Goal: Task Accomplishment & Management: Manage account settings

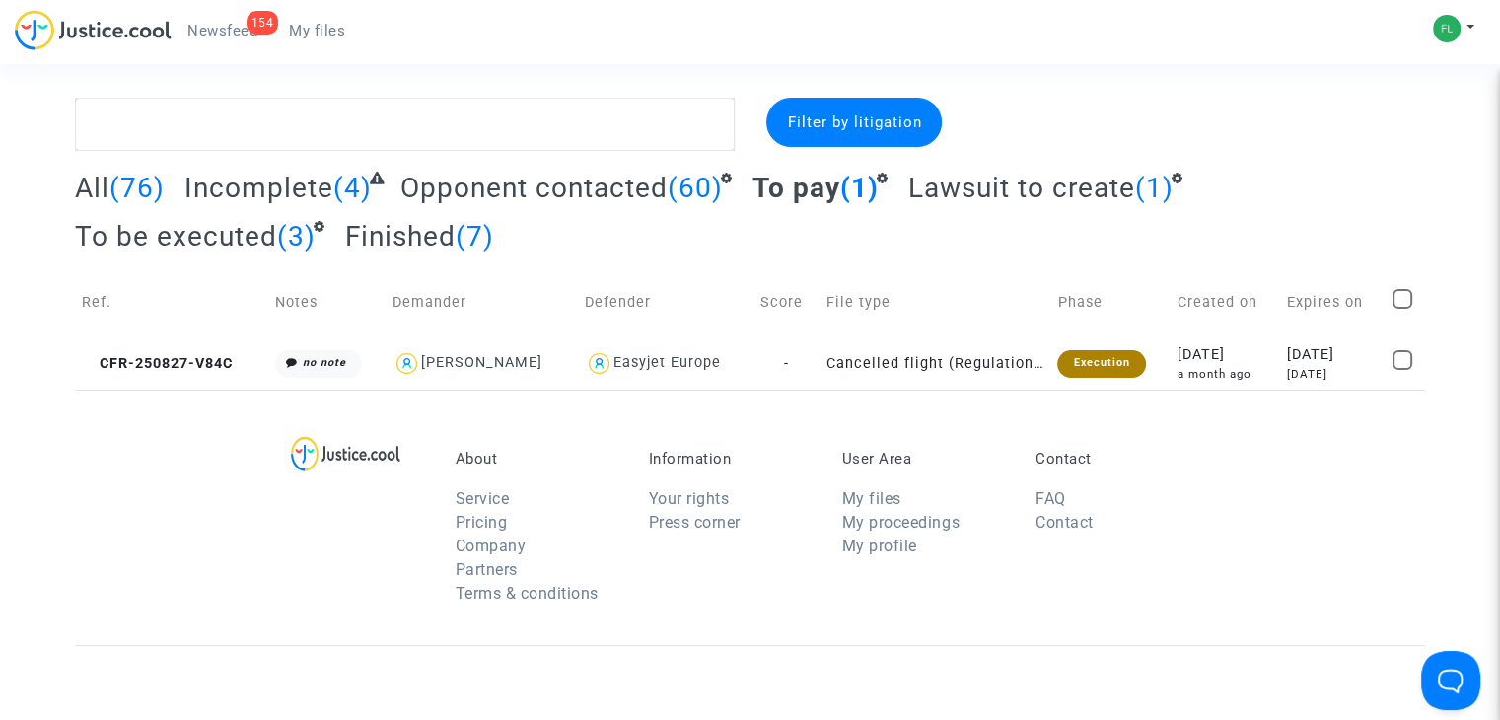
click at [133, 186] on span "(76)" at bounding box center [136, 188] width 55 height 33
click at [96, 188] on span "All" at bounding box center [92, 188] width 35 height 33
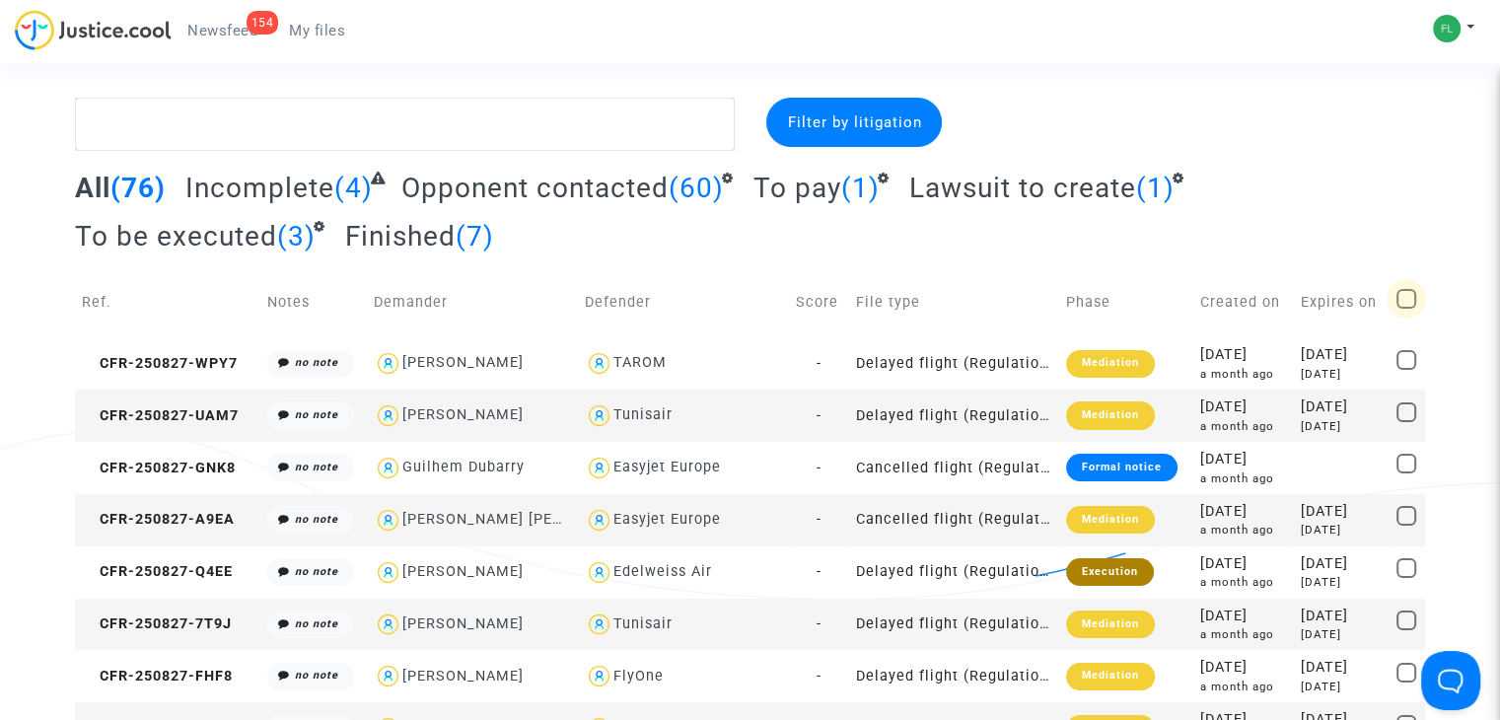
click at [1399, 299] on span at bounding box center [1407, 299] width 20 height 20
click at [1405, 309] on input "checkbox" at bounding box center [1405, 309] width 1 height 1
checkbox input "true"
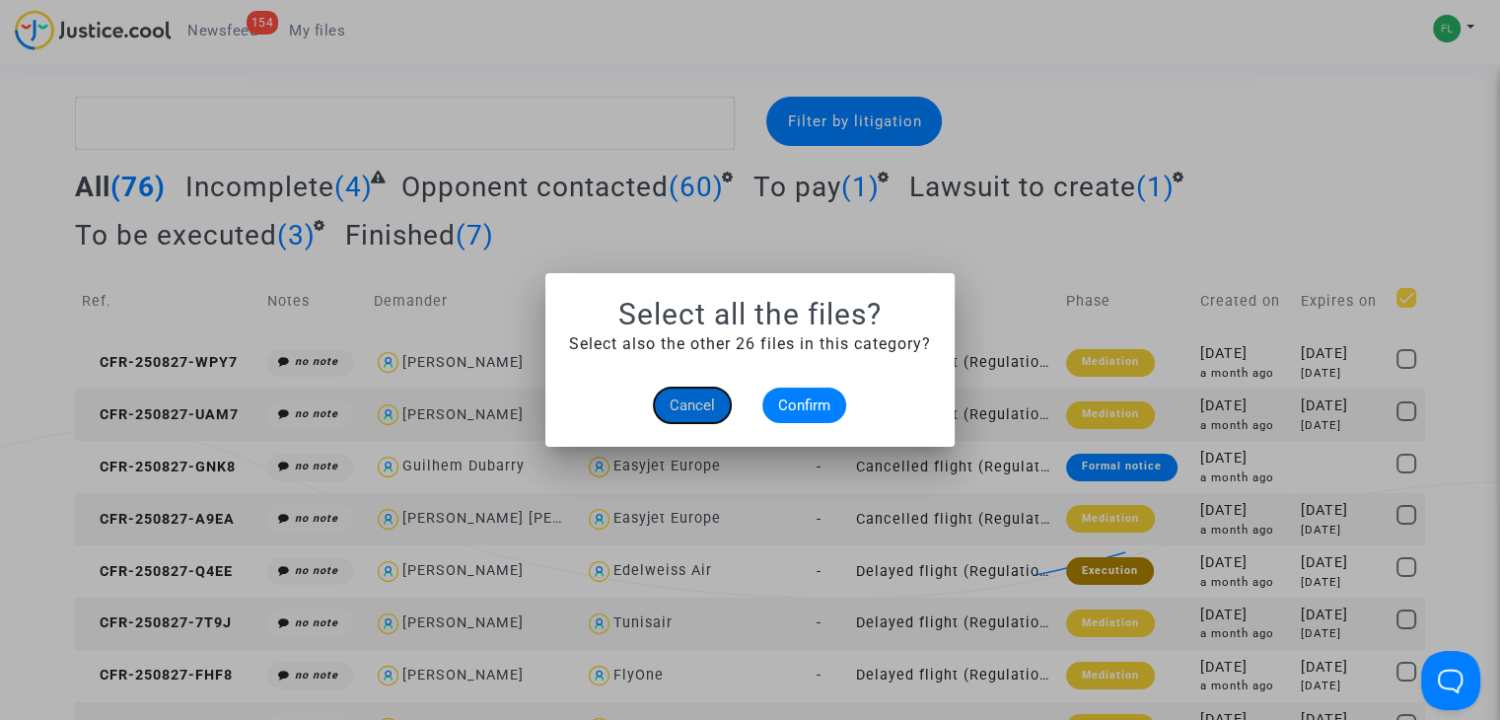
click at [677, 407] on span "Cancel" at bounding box center [692, 405] width 45 height 18
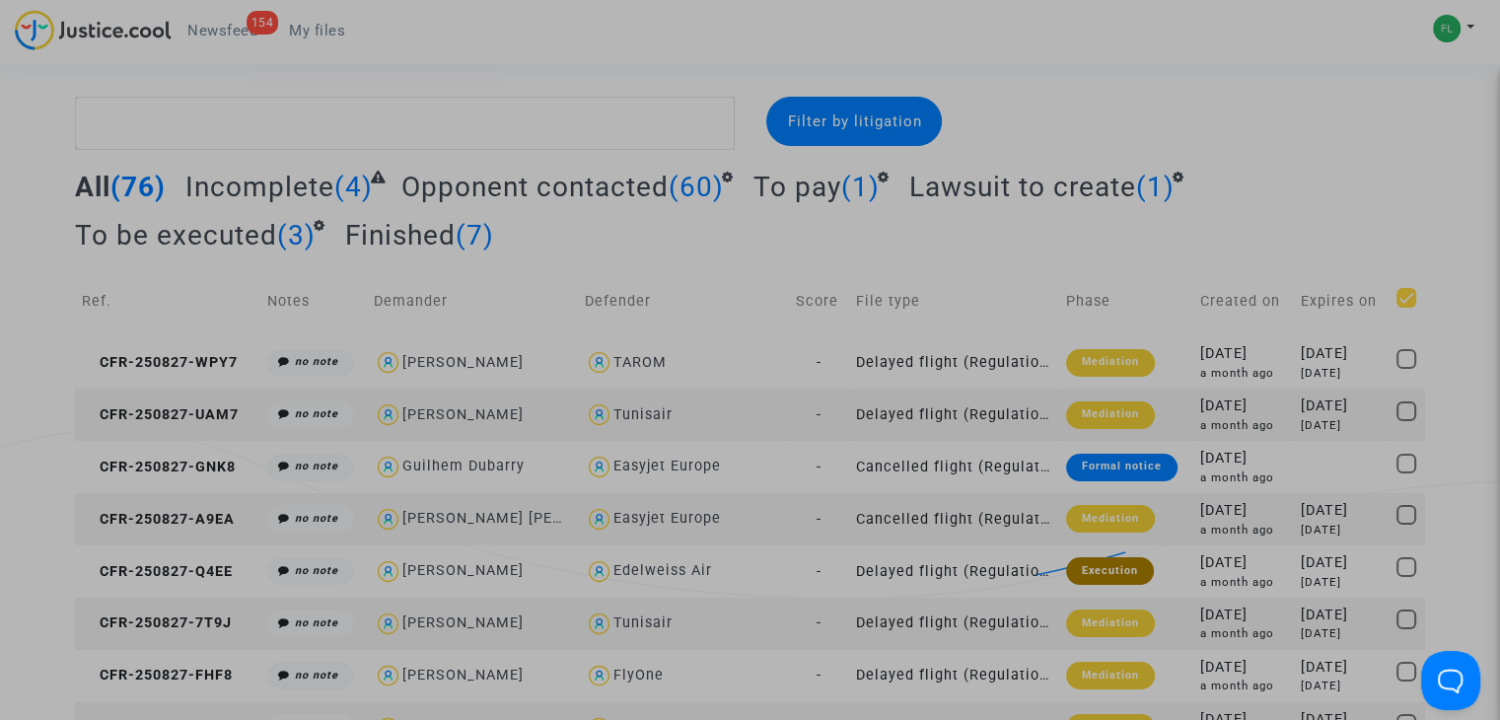
checkbox input "true"
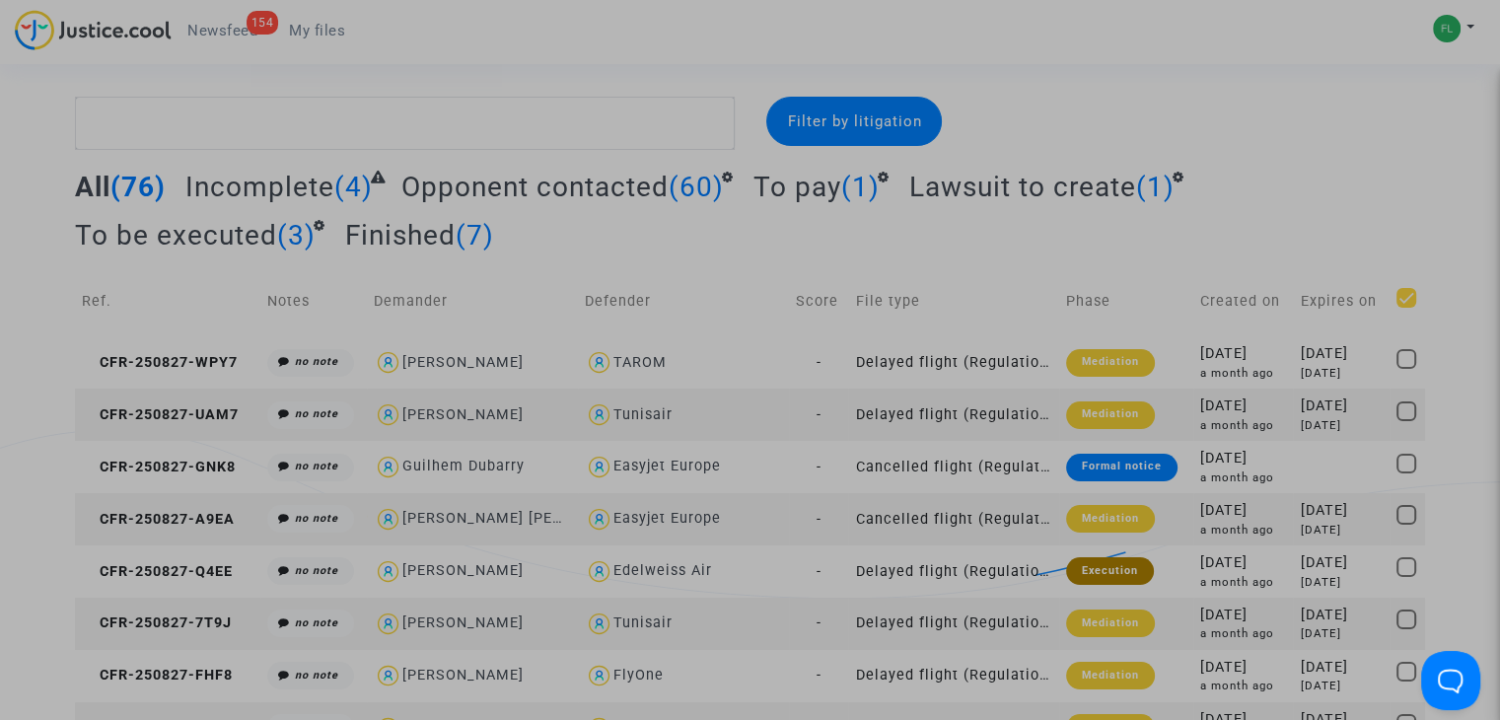
checkbox input "true"
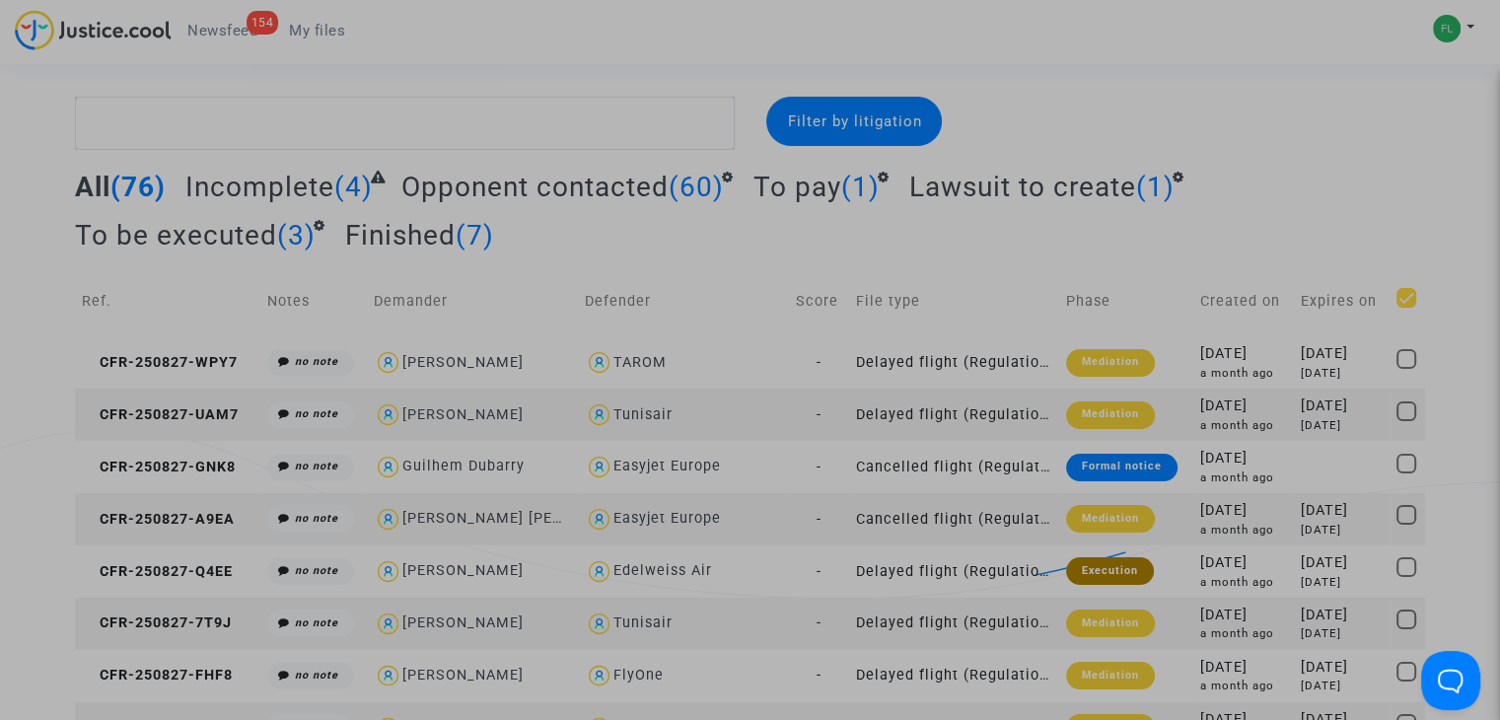
checkbox input "true"
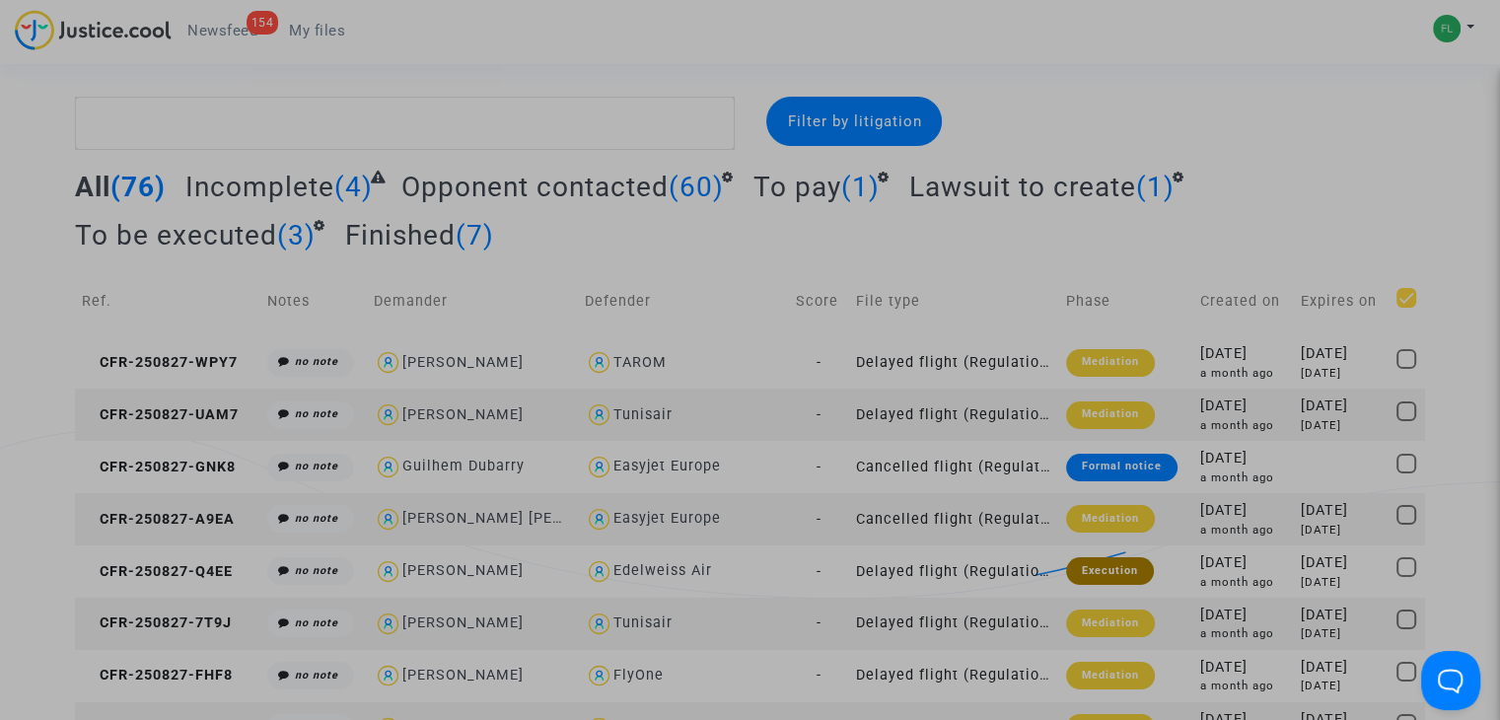
checkbox input "true"
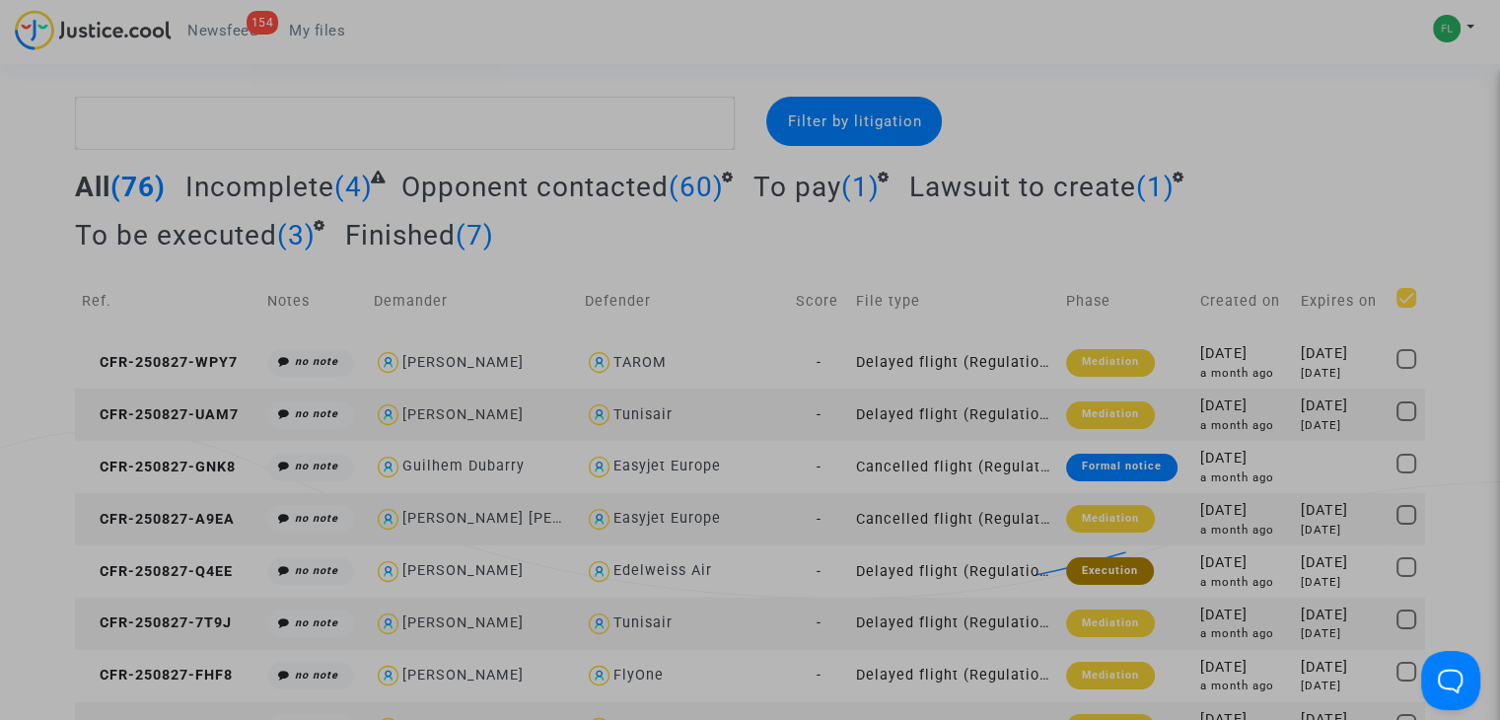
checkbox input "true"
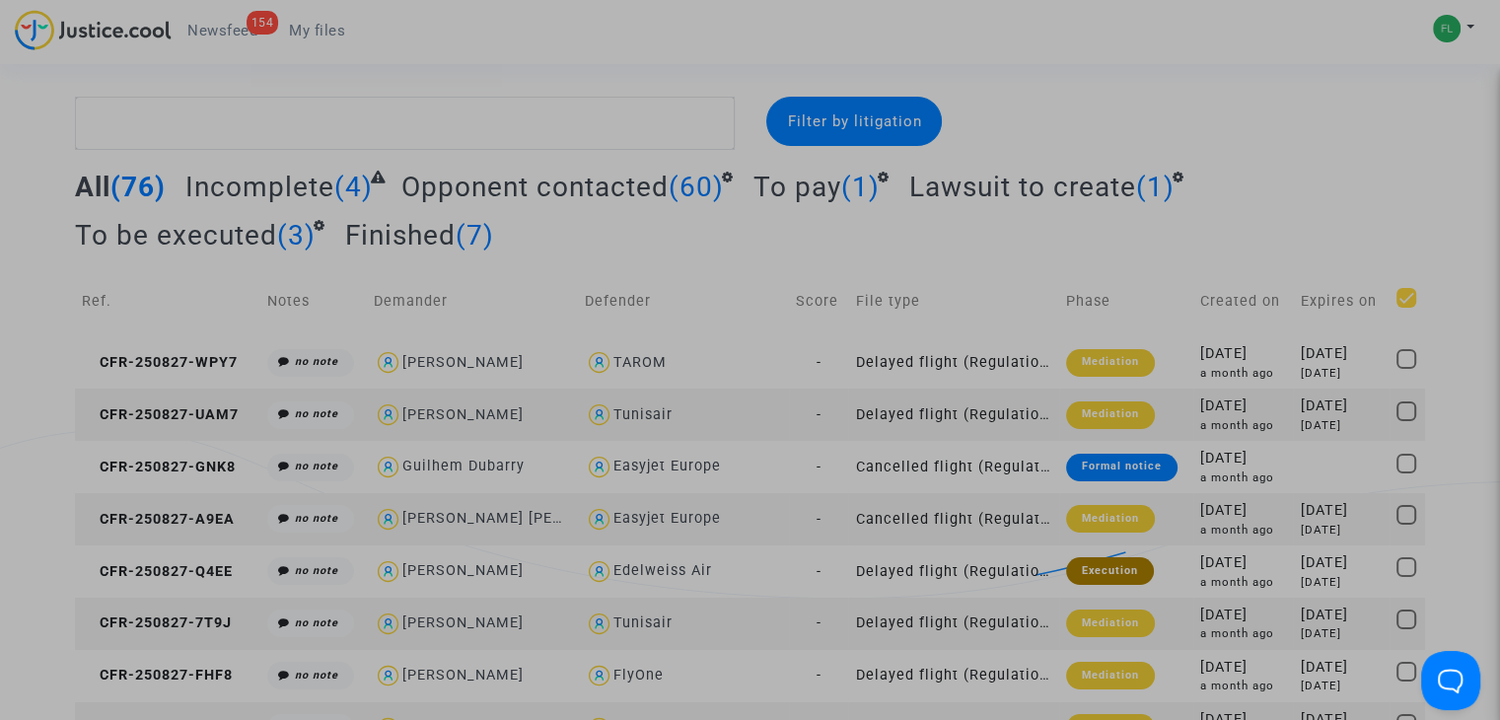
checkbox input "true"
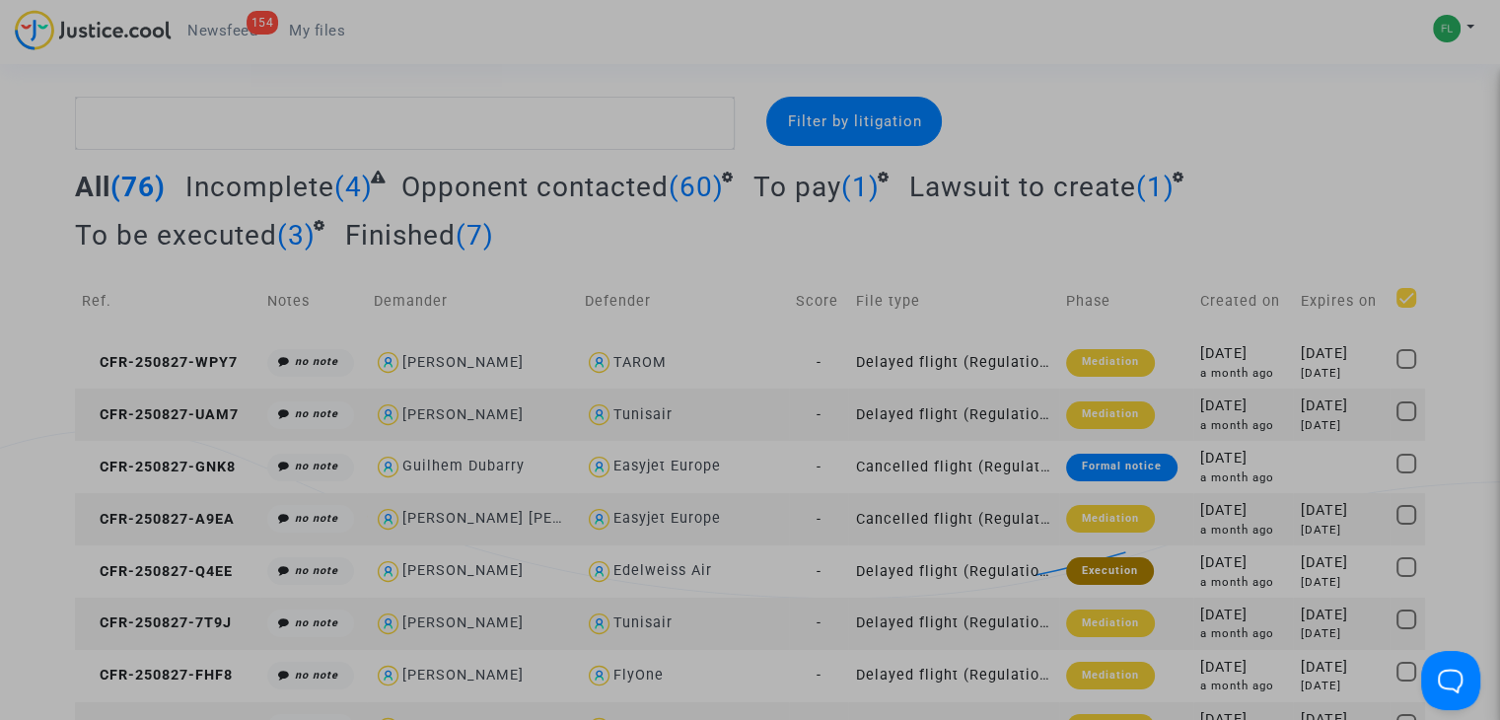
checkbox input "true"
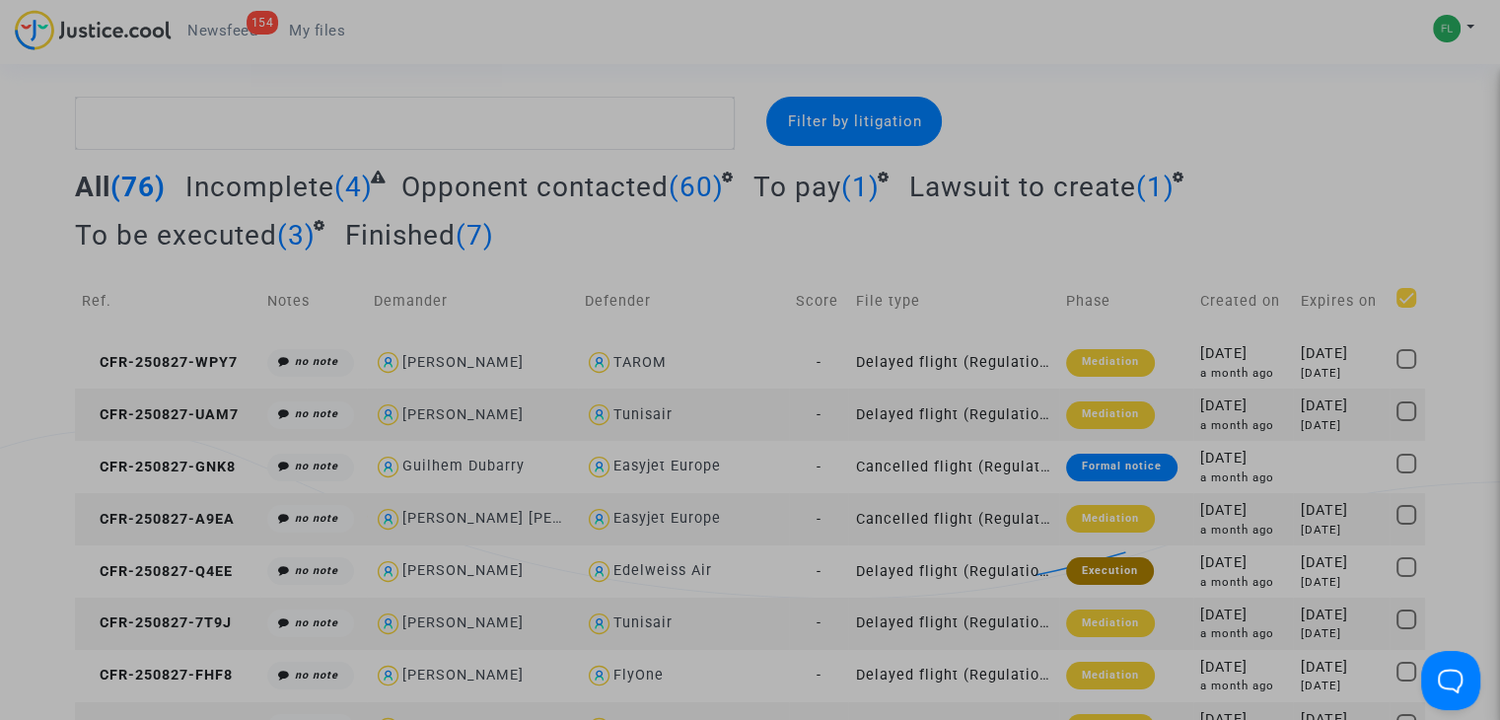
checkbox input "true"
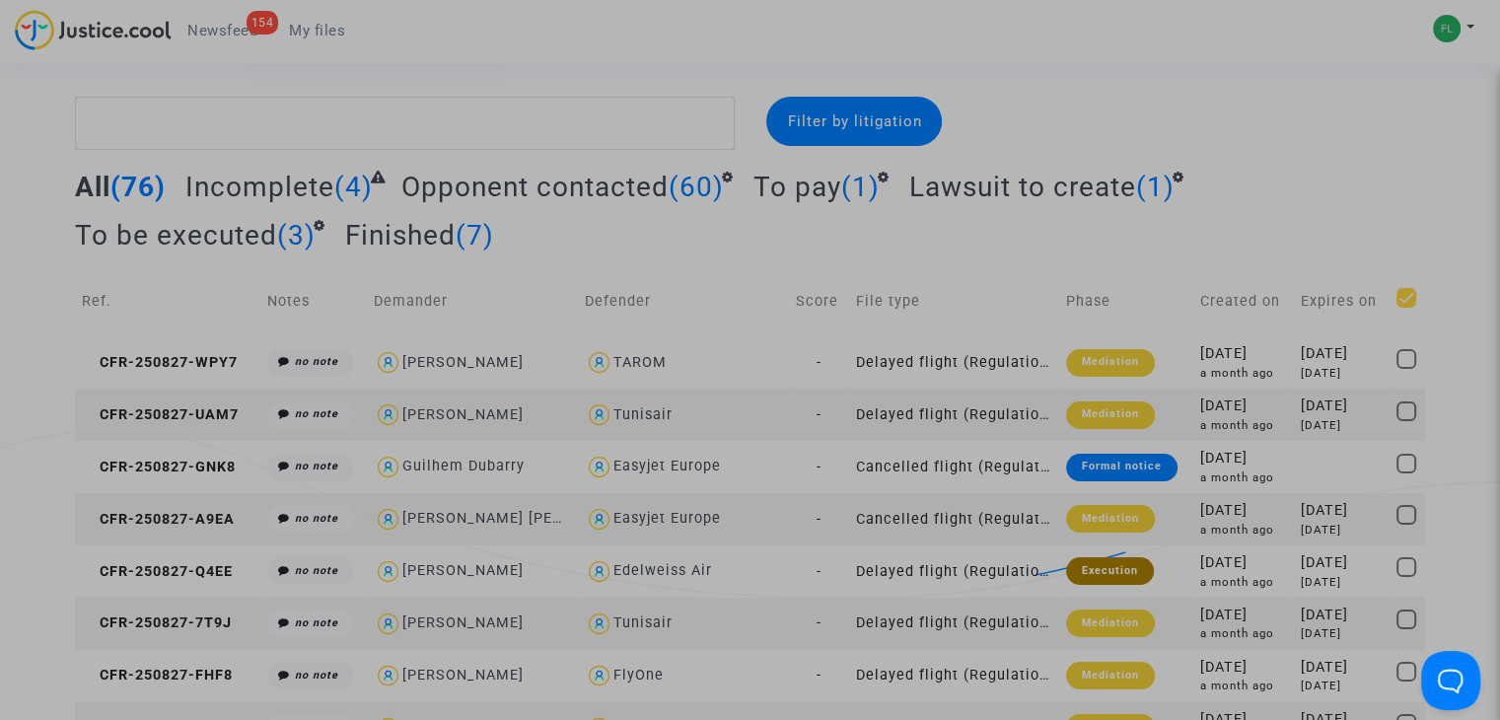
checkbox input "true"
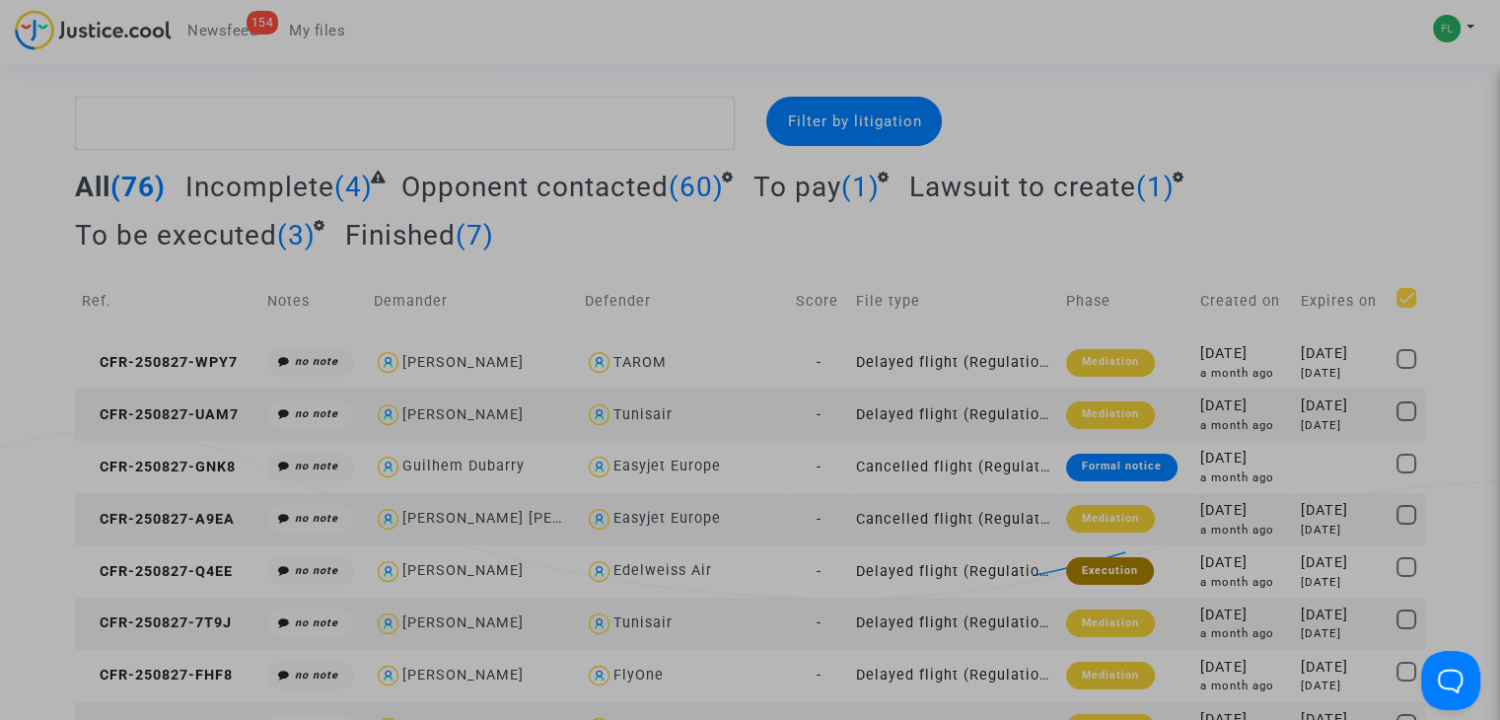
checkbox input "true"
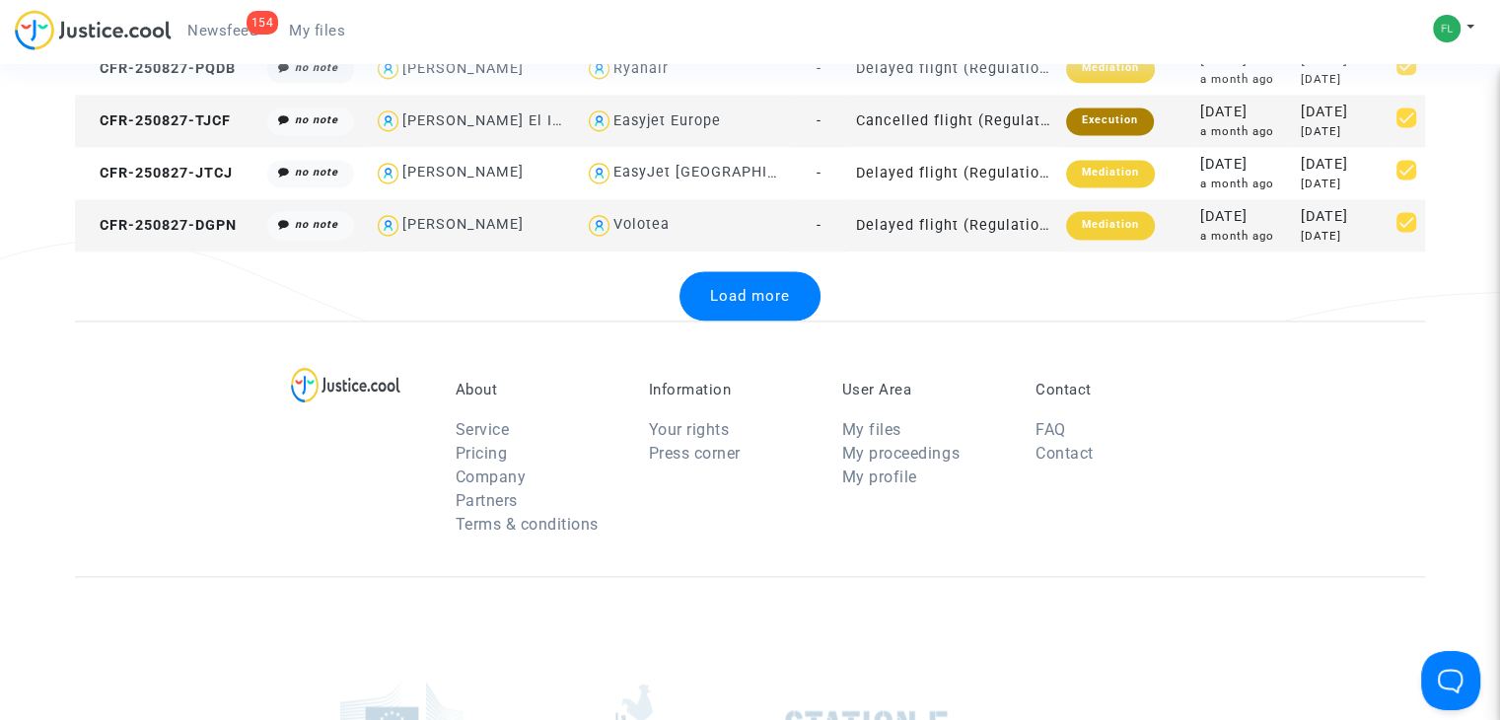
scroll to position [2702, 0]
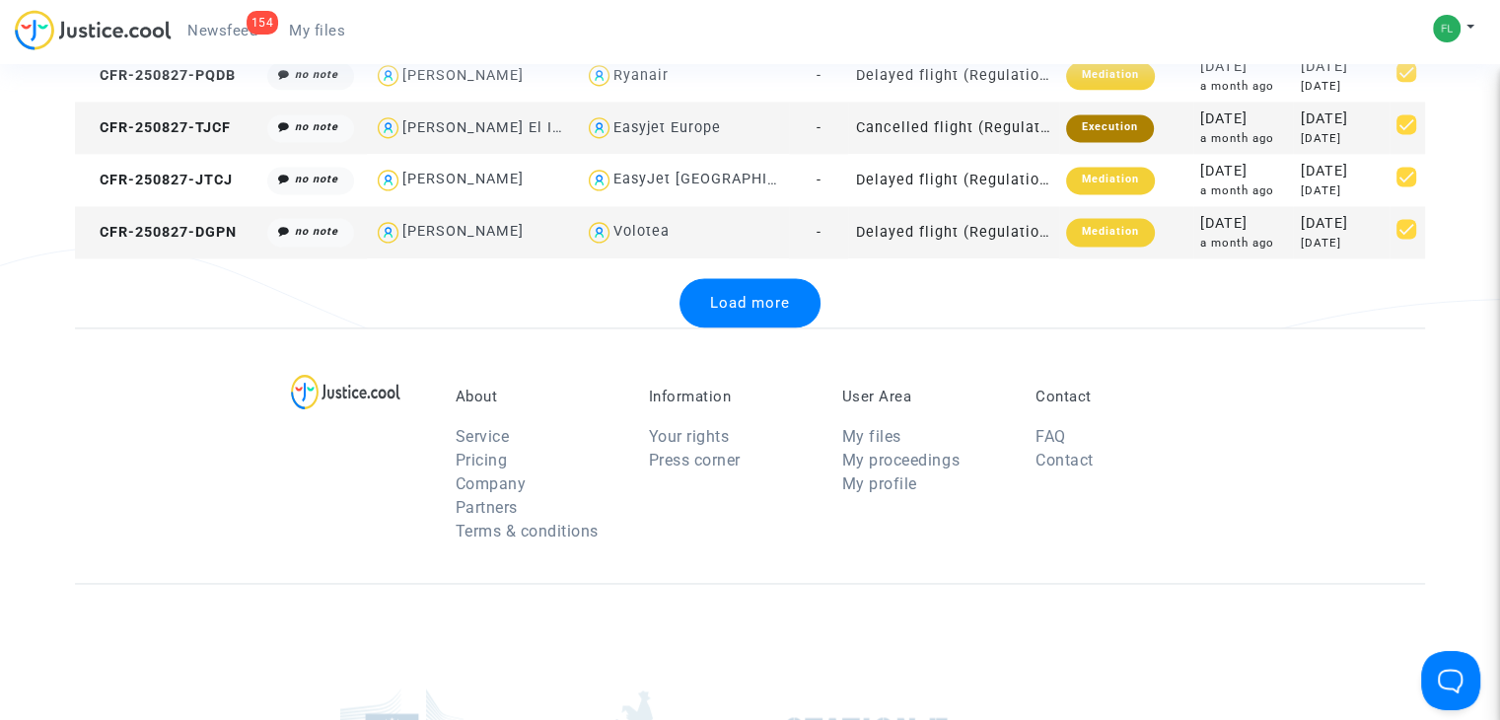
click at [737, 309] on span "Load more" at bounding box center [750, 303] width 80 height 18
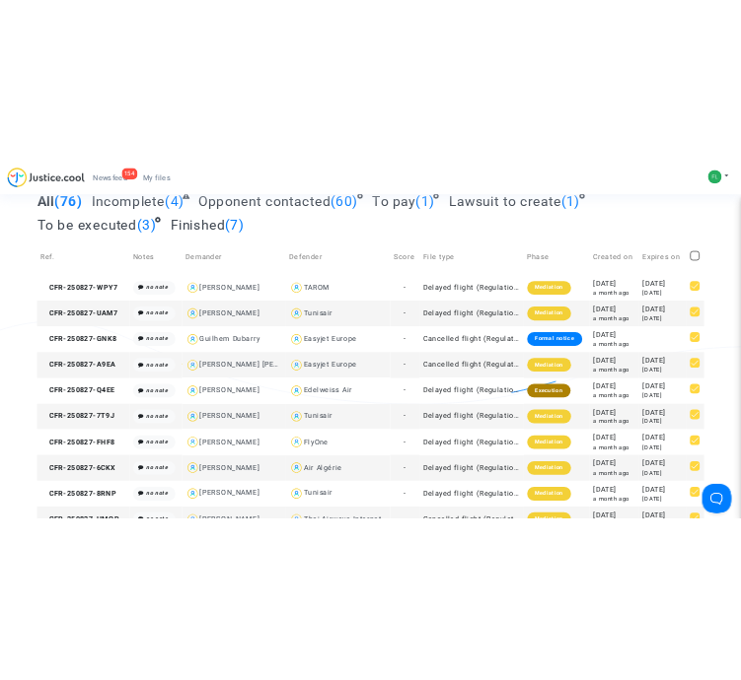
scroll to position [0, 0]
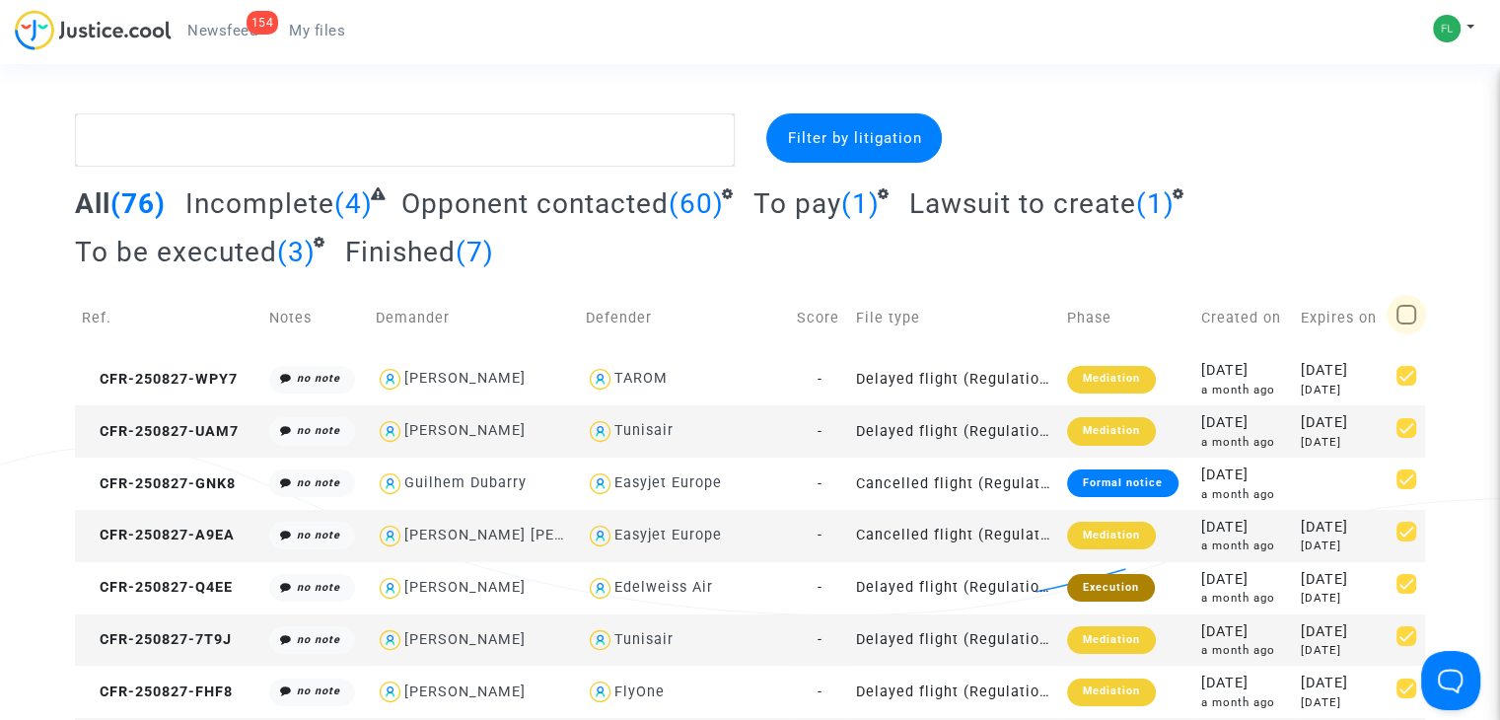
click at [1401, 321] on span at bounding box center [1407, 315] width 20 height 20
click at [1405, 324] on input "checkbox" at bounding box center [1405, 324] width 1 height 1
checkbox input "true"
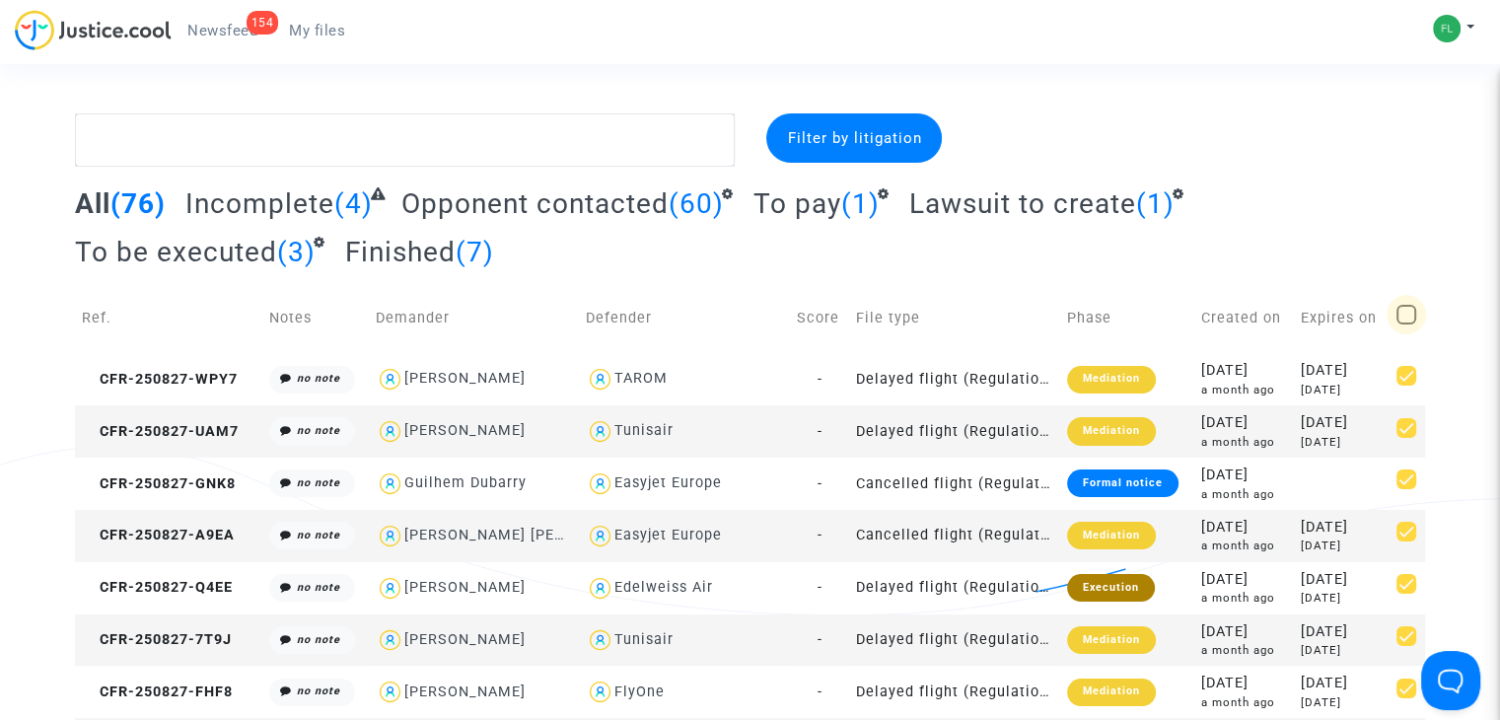
checkbox input "true"
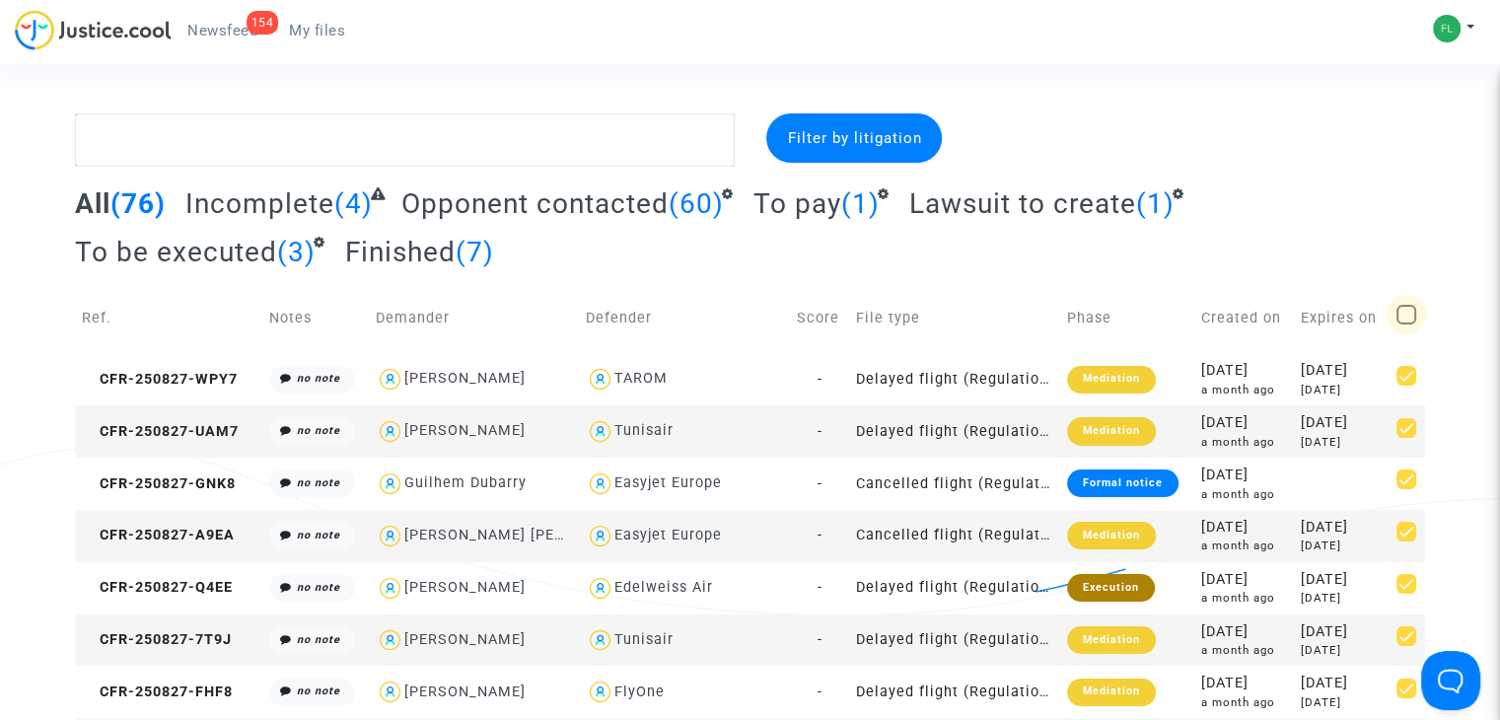
checkbox input "true"
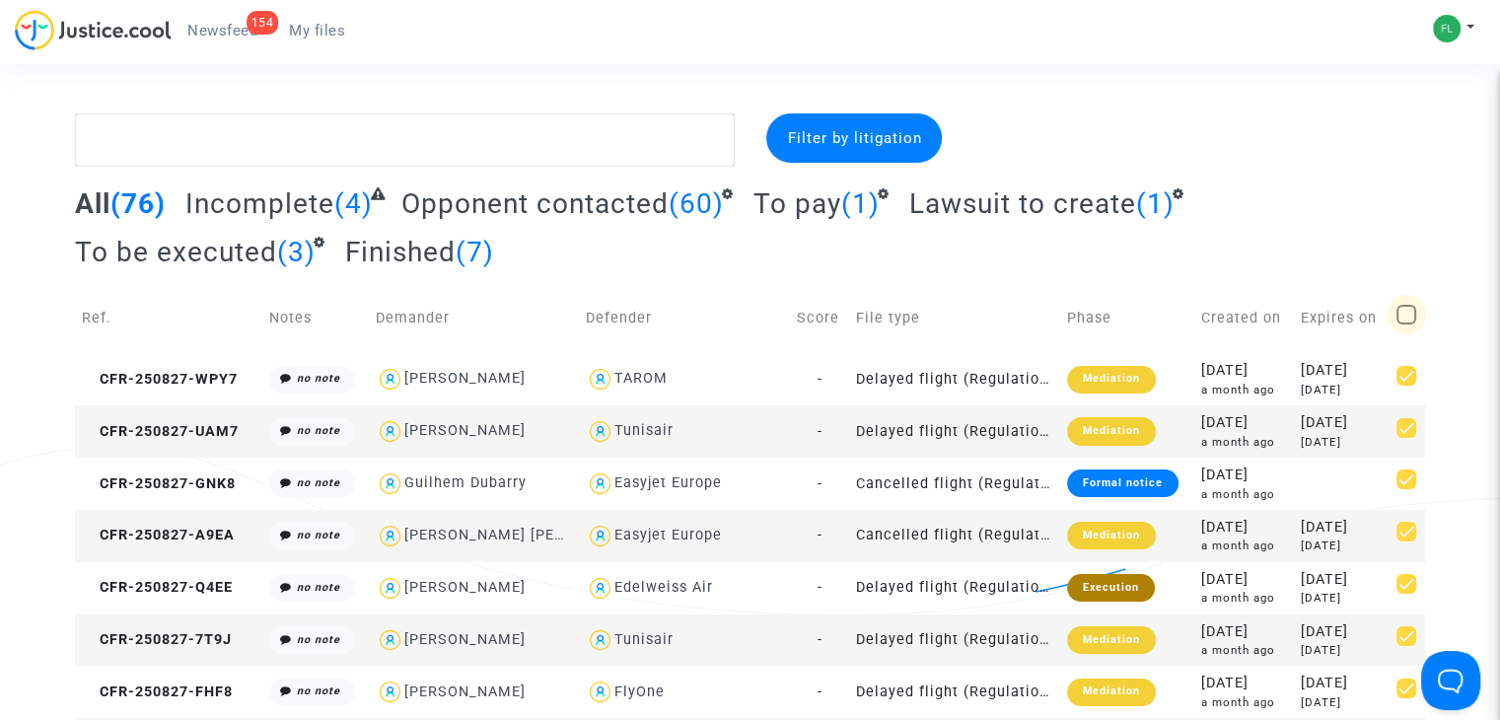
checkbox input "true"
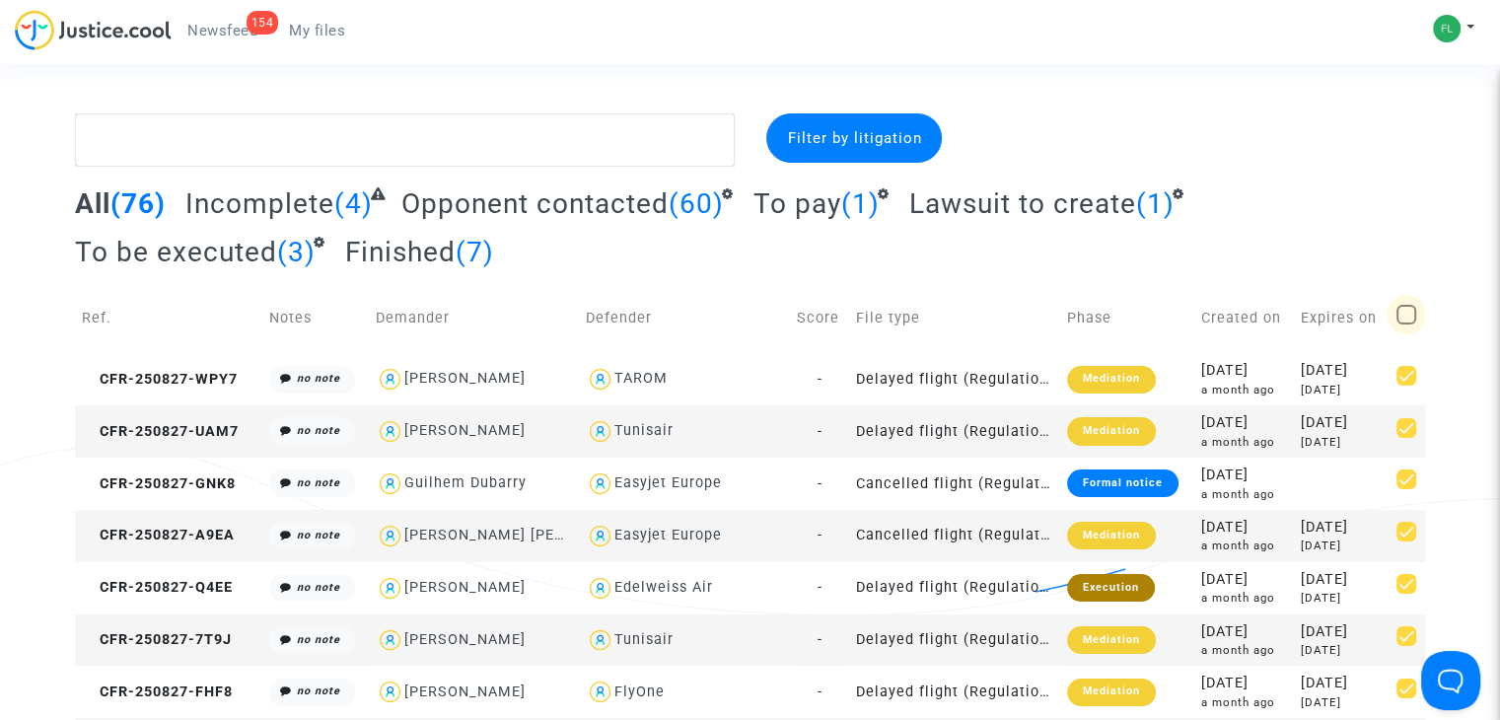
checkbox input "true"
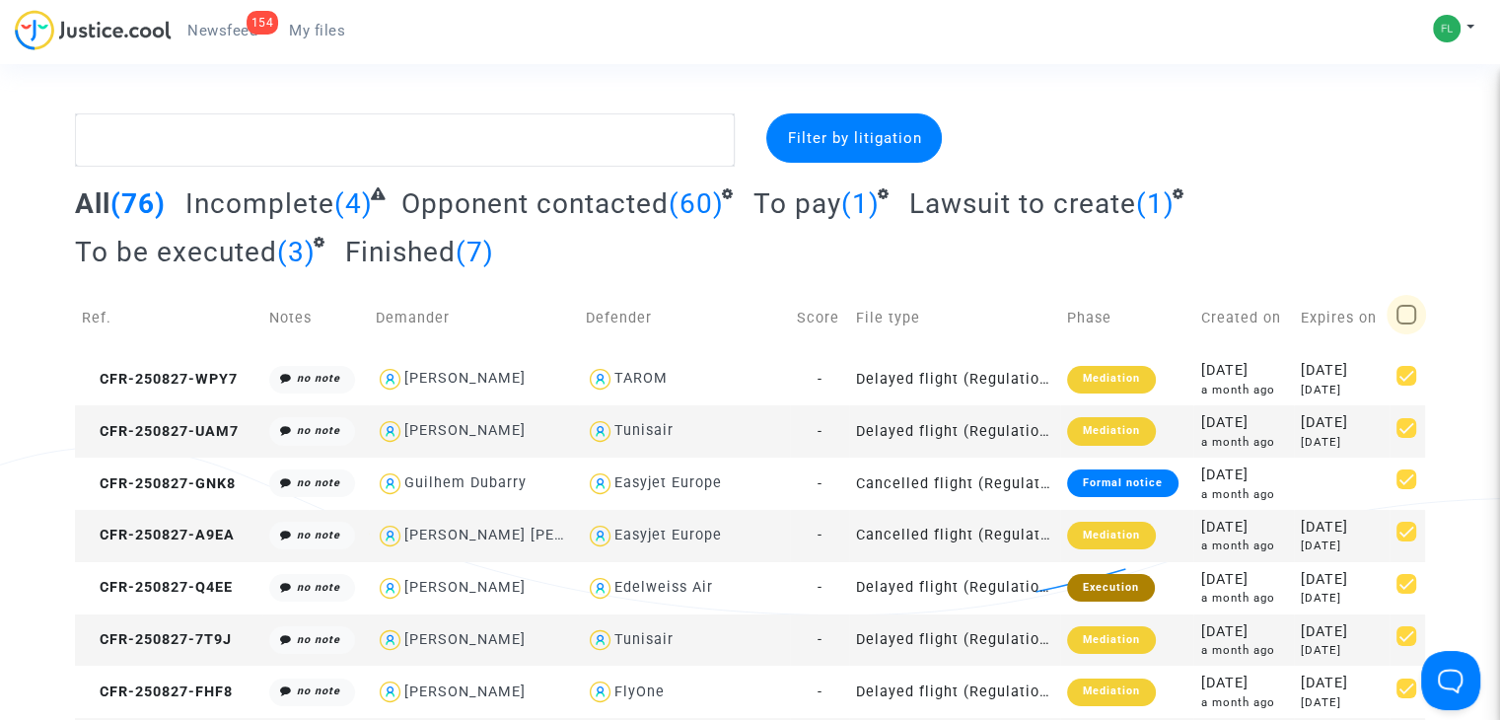
checkbox input "true"
click at [1349, 135] on span "Selection" at bounding box center [1322, 138] width 71 height 18
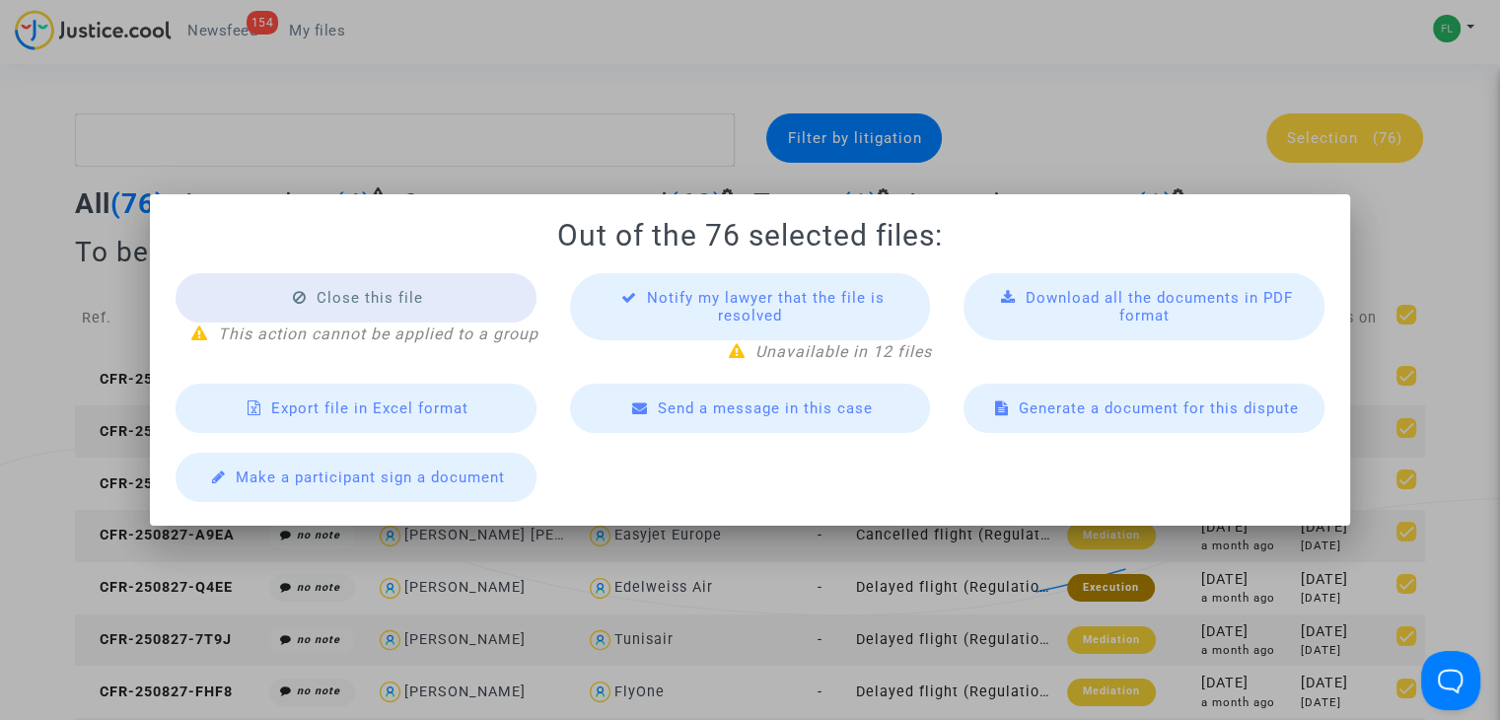
click at [325, 401] on span "Export file in Excel format" at bounding box center [369, 408] width 197 height 18
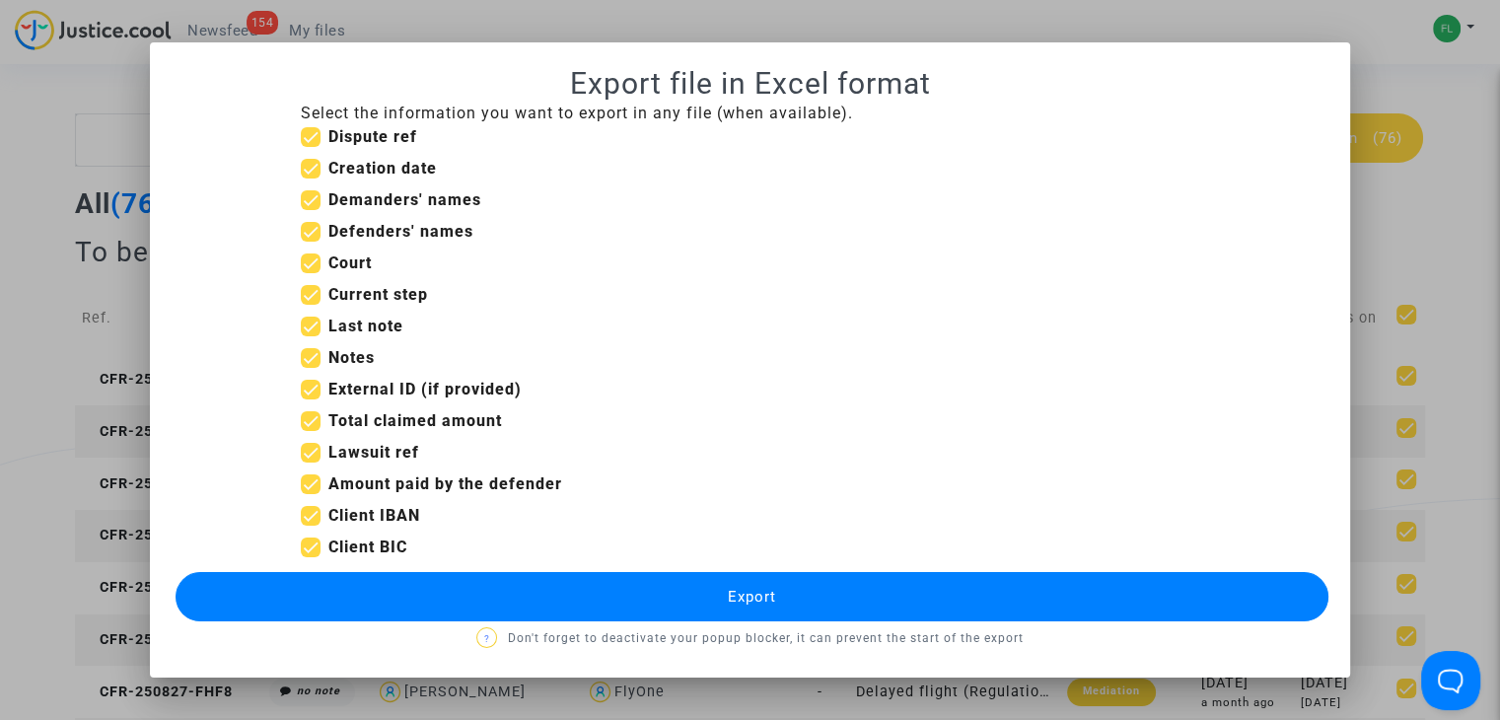
click at [737, 597] on span "Export" at bounding box center [752, 597] width 48 height 18
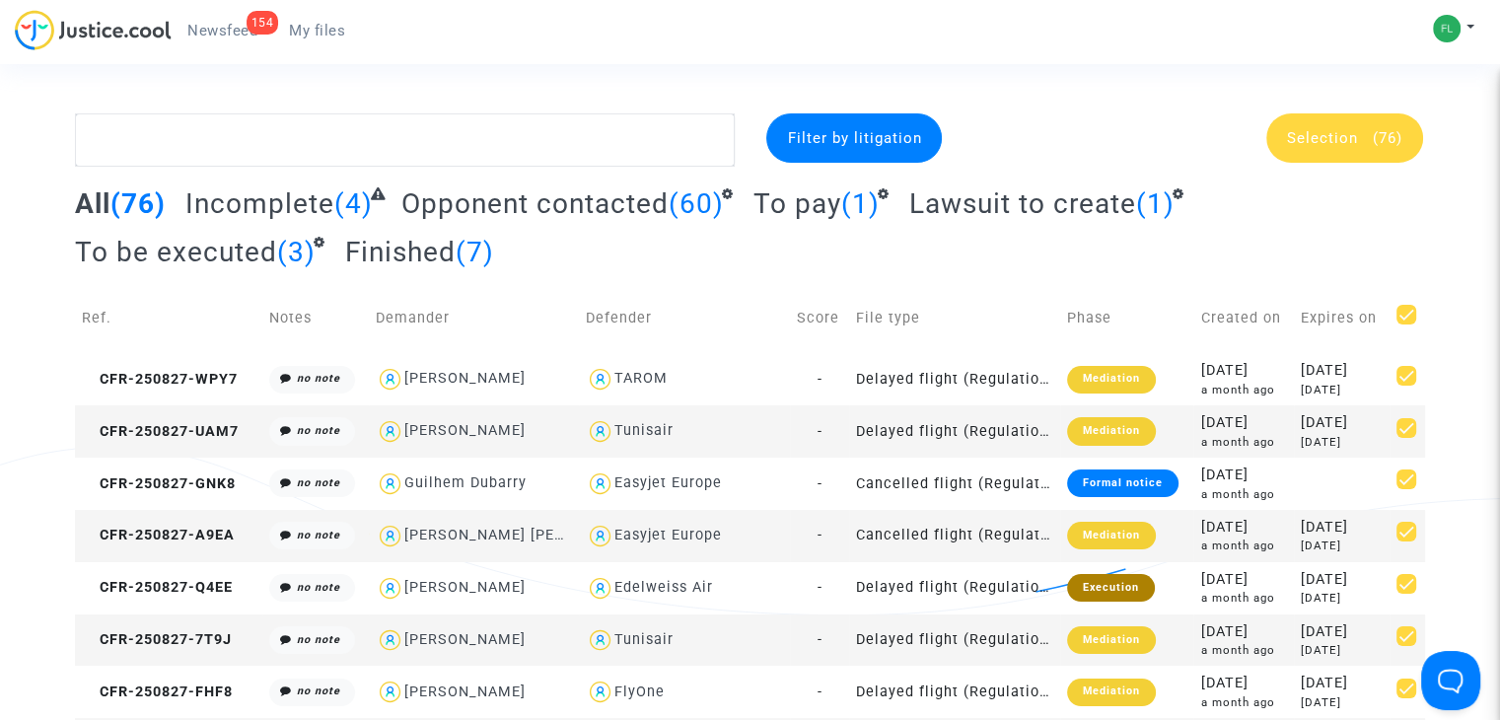
drag, startPoint x: 557, startPoint y: 84, endPoint x: 1117, endPoint y: 2, distance: 566.1
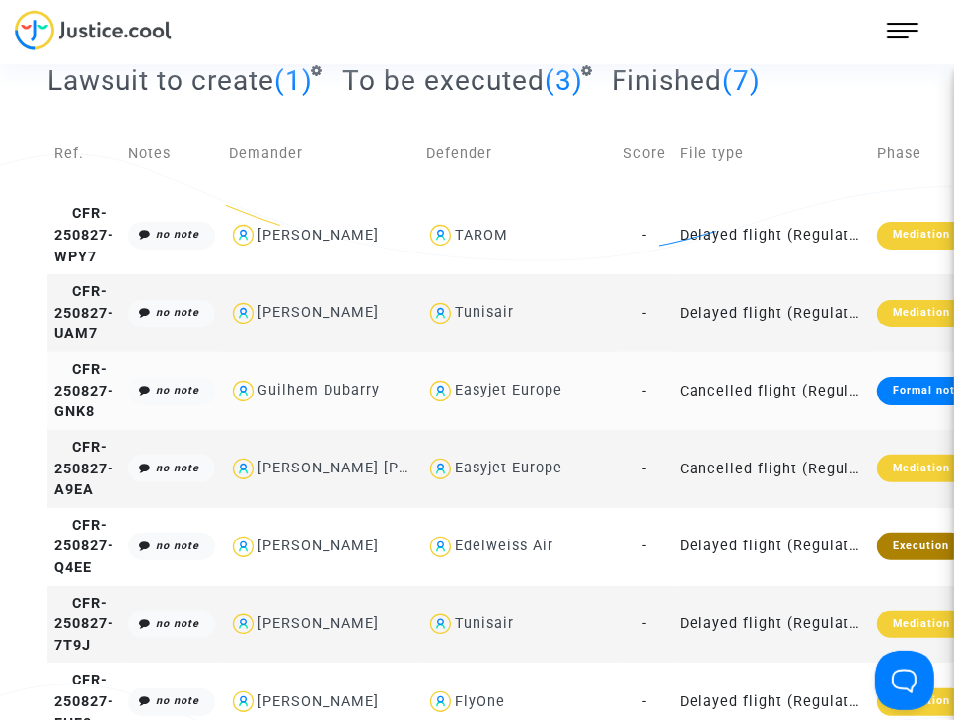
scroll to position [170, 0]
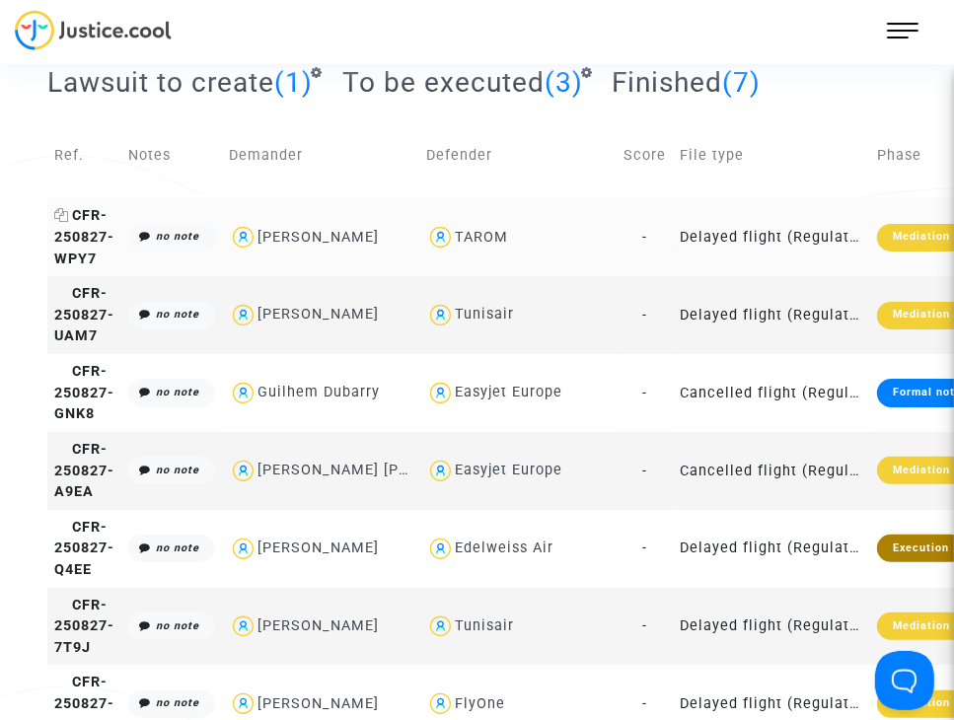
click at [75, 235] on span "CFR-250827-WPY7" at bounding box center [84, 236] width 60 height 59
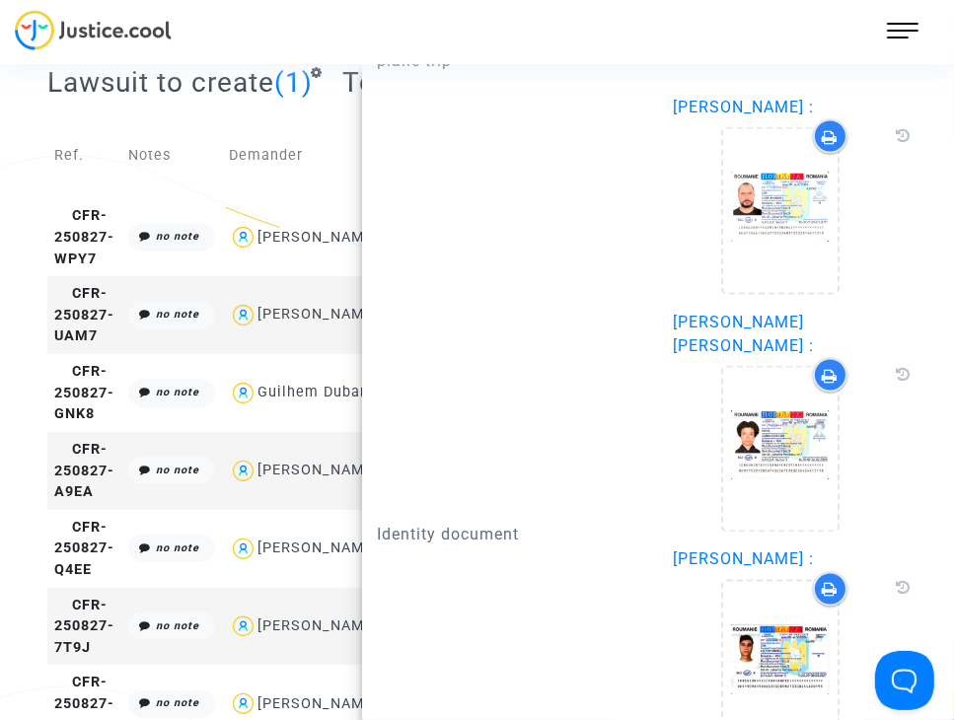
scroll to position [1339, 0]
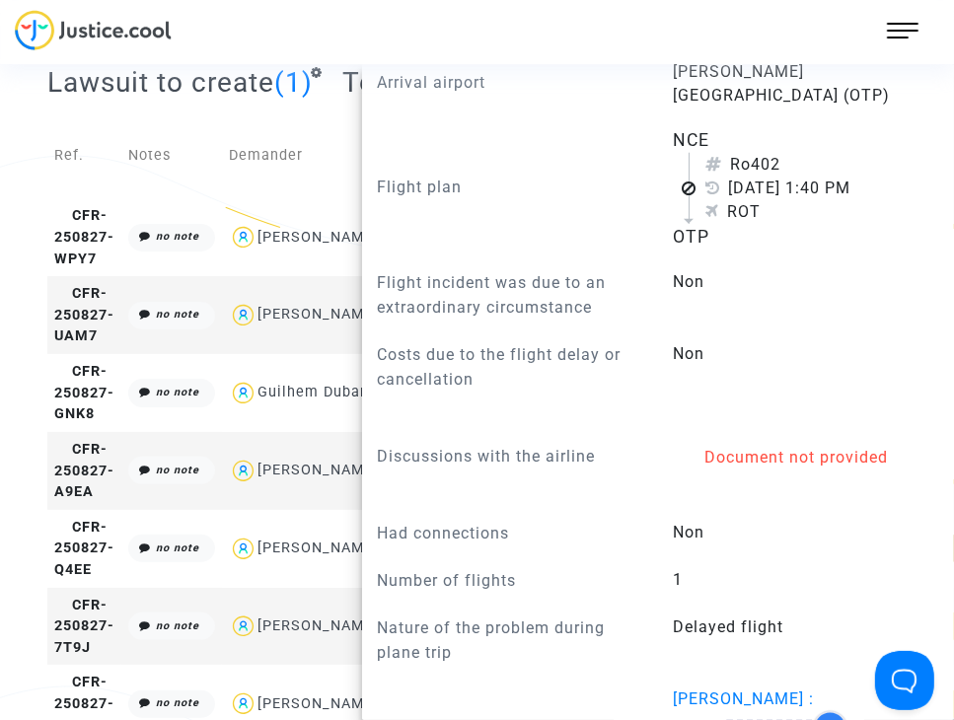
click at [118, 193] on td "Ref." at bounding box center [84, 155] width 74 height 85
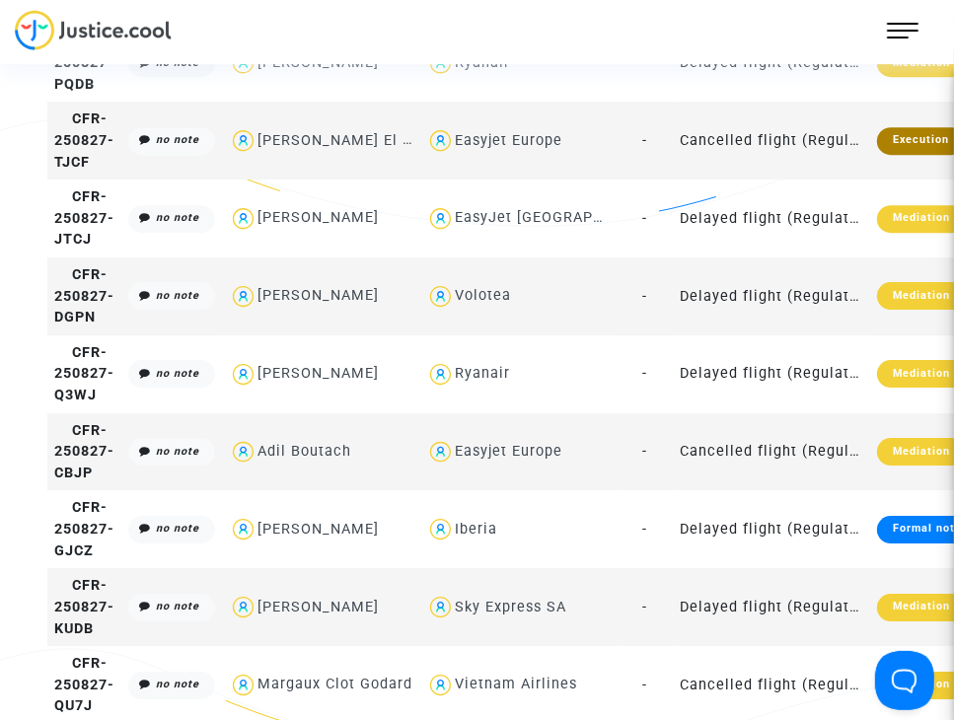
scroll to position [3819, 0]
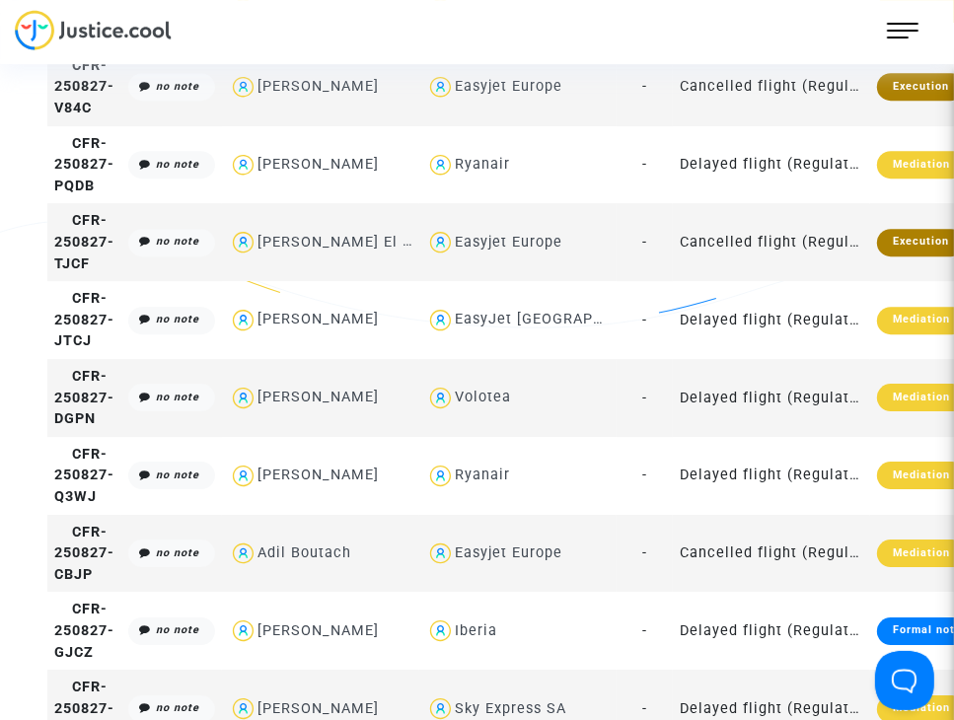
drag, startPoint x: 521, startPoint y: 25, endPoint x: 532, endPoint y: 22, distance: 11.2
click at [521, 25] on div "154 Newsfeed My files My profile Settings Log out" at bounding box center [477, 37] width 954 height 54
click at [532, 22] on div "154 Newsfeed My files My profile Settings Log out" at bounding box center [477, 37] width 954 height 54
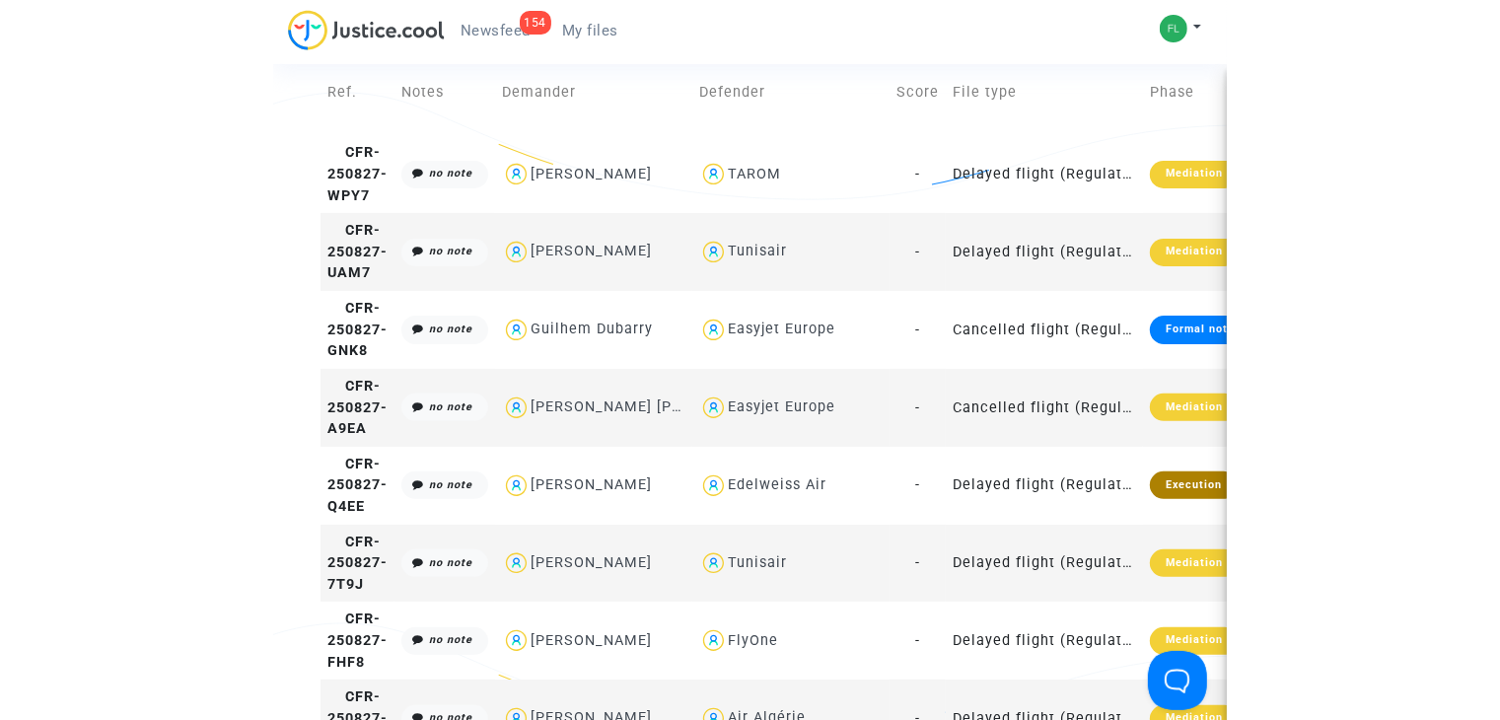
scroll to position [122, 0]
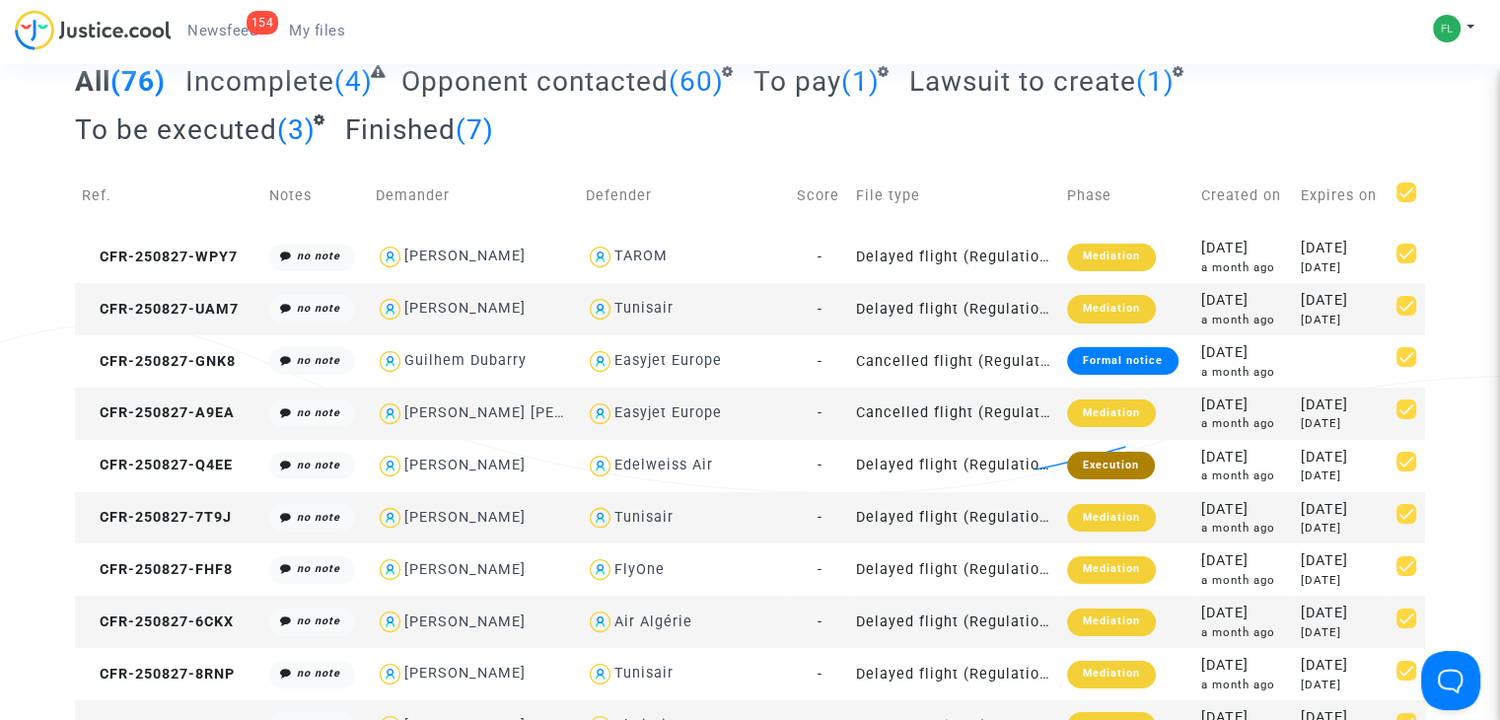
click at [809, 139] on div "All (76) Incomplete (4) Opponent contacted (60) To pay (1) Lawsuit to create (1…" at bounding box center [750, 112] width 1350 height 97
click at [746, 172] on td "Defender" at bounding box center [684, 196] width 210 height 70
click at [746, 135] on div "All (76) Incomplete (4) Opponent contacted (60) To pay (1) Lawsuit to create (1…" at bounding box center [750, 112] width 1350 height 97
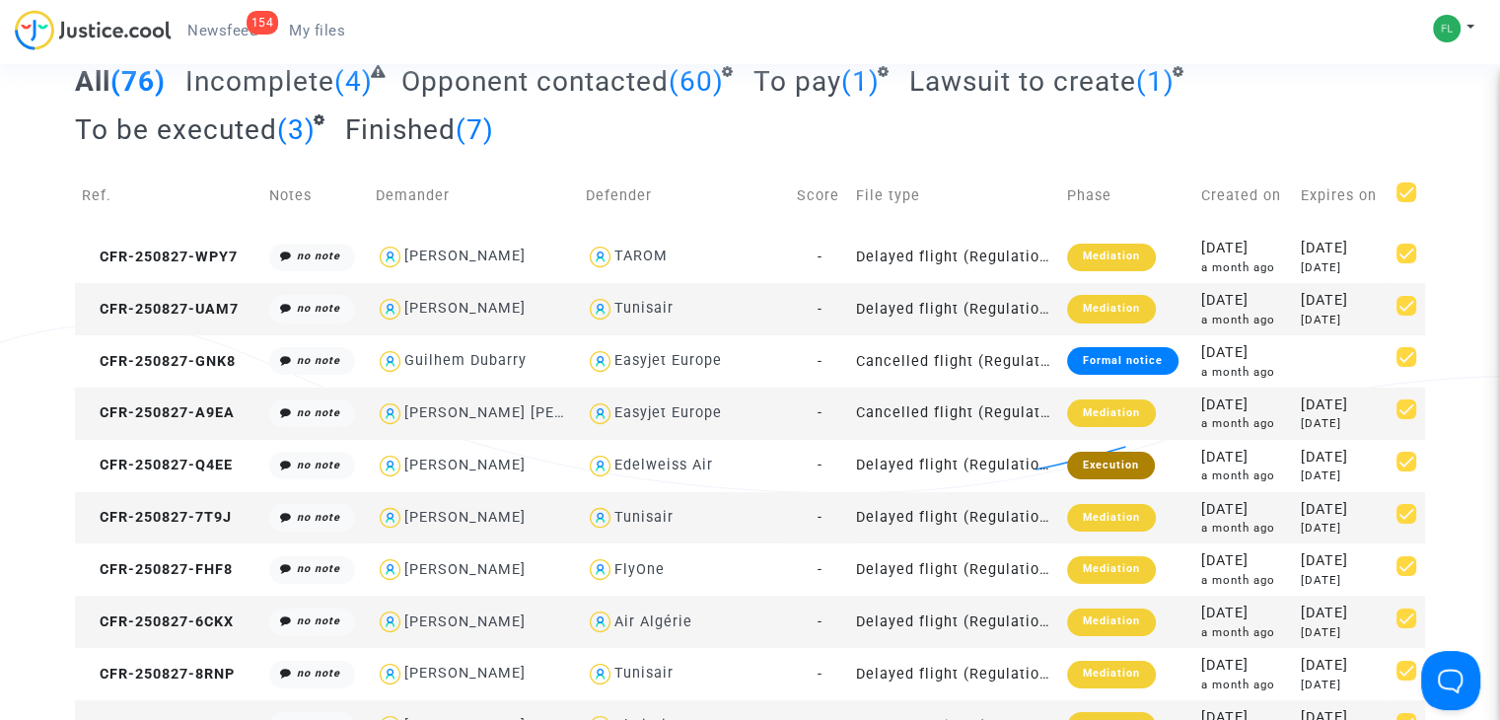
click at [746, 135] on div "All (76) Incomplete (4) Opponent contacted (60) To pay (1) Lawsuit to create (1…" at bounding box center [750, 112] width 1350 height 97
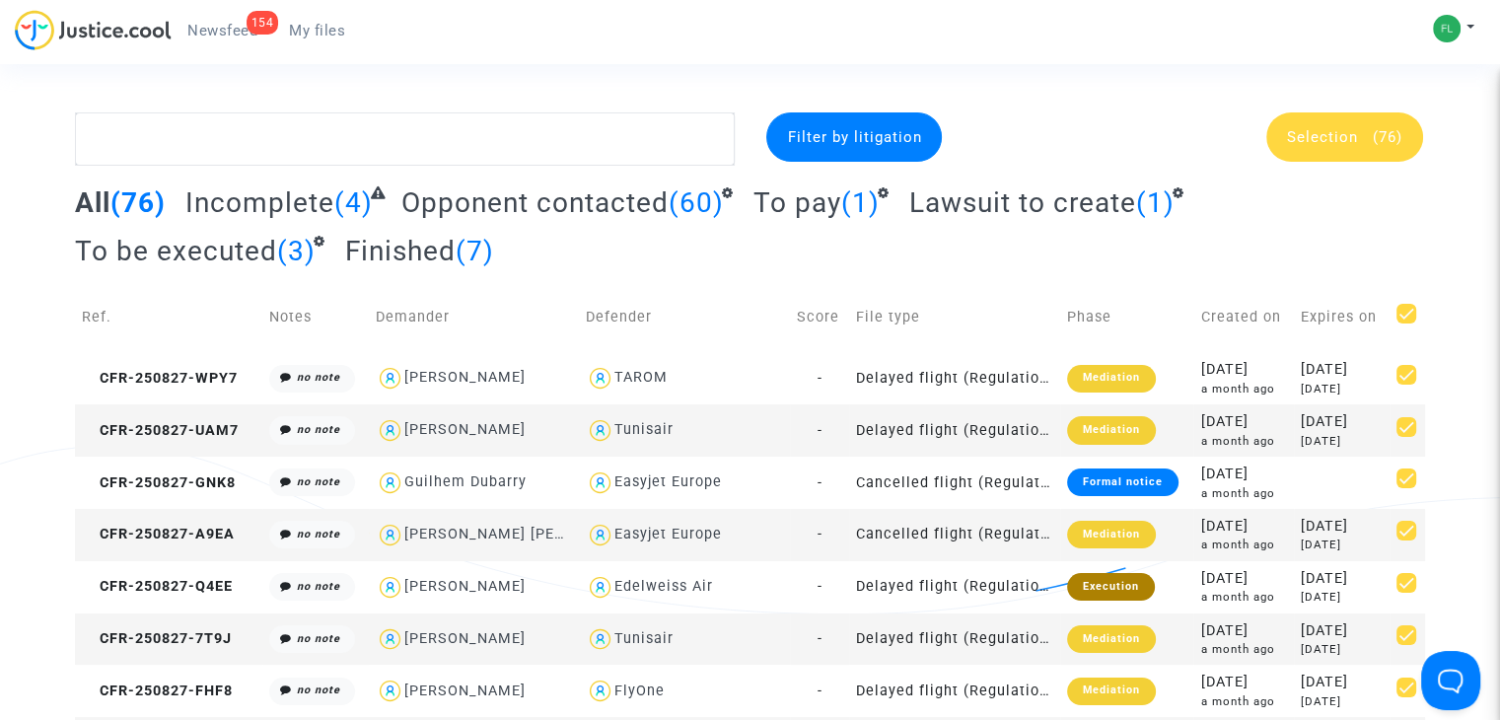
scroll to position [0, 0]
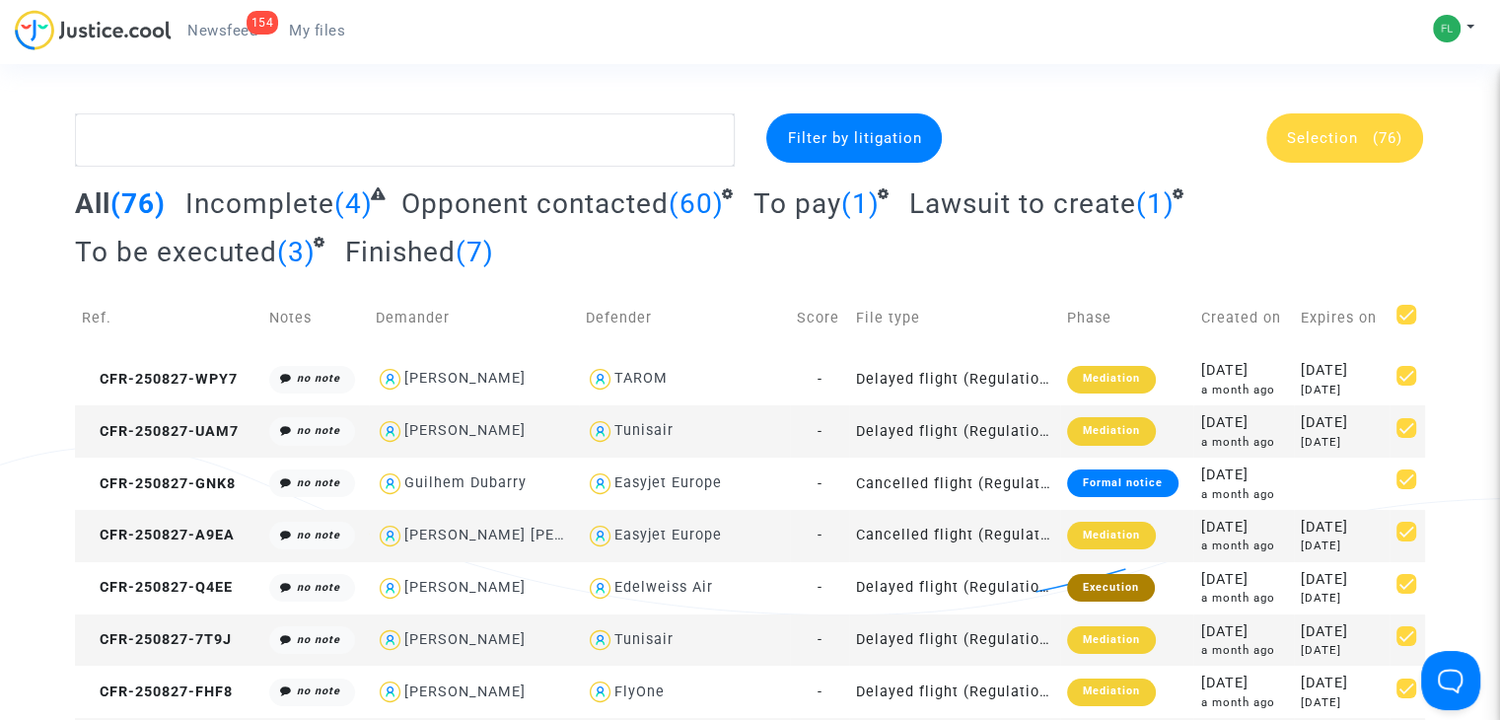
click at [160, 246] on span "To be executed" at bounding box center [176, 252] width 202 height 33
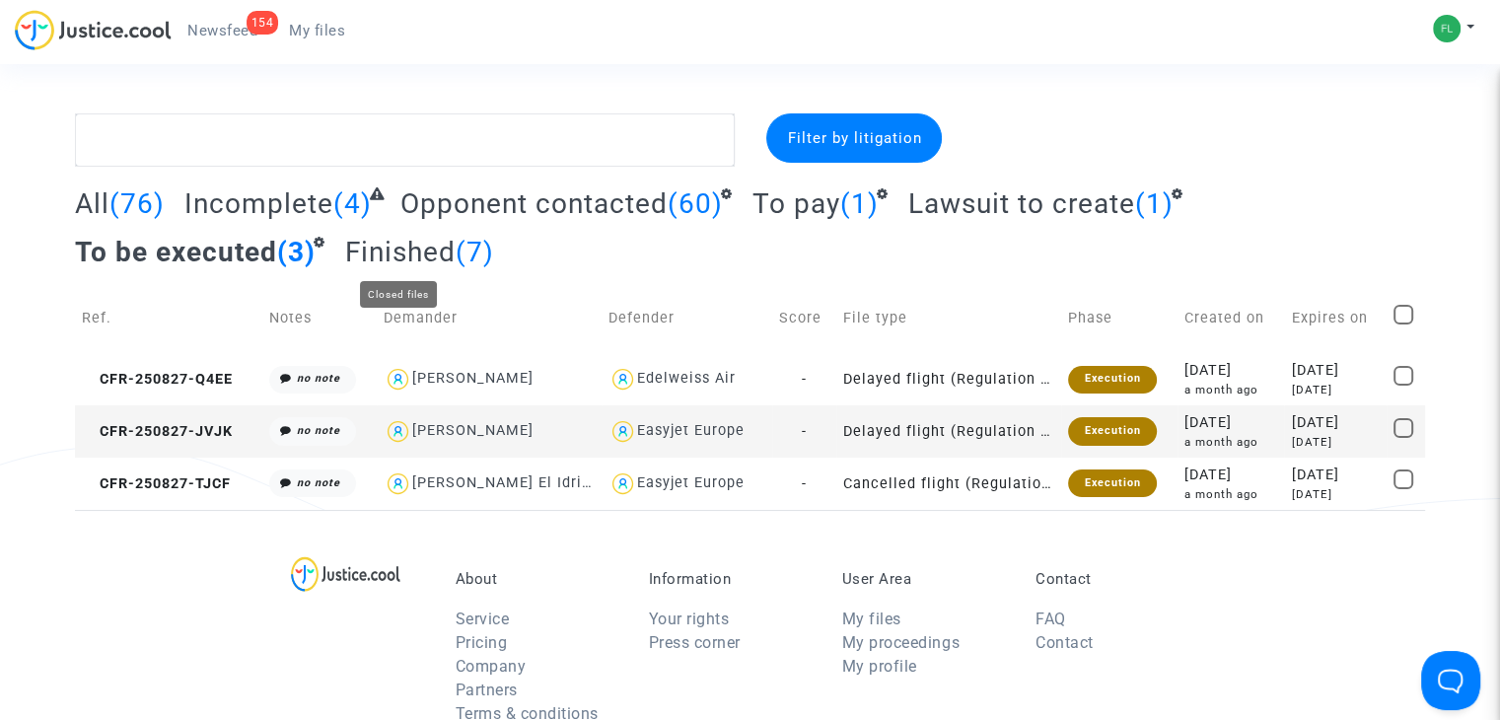
click at [442, 247] on span "Finished" at bounding box center [400, 252] width 110 height 33
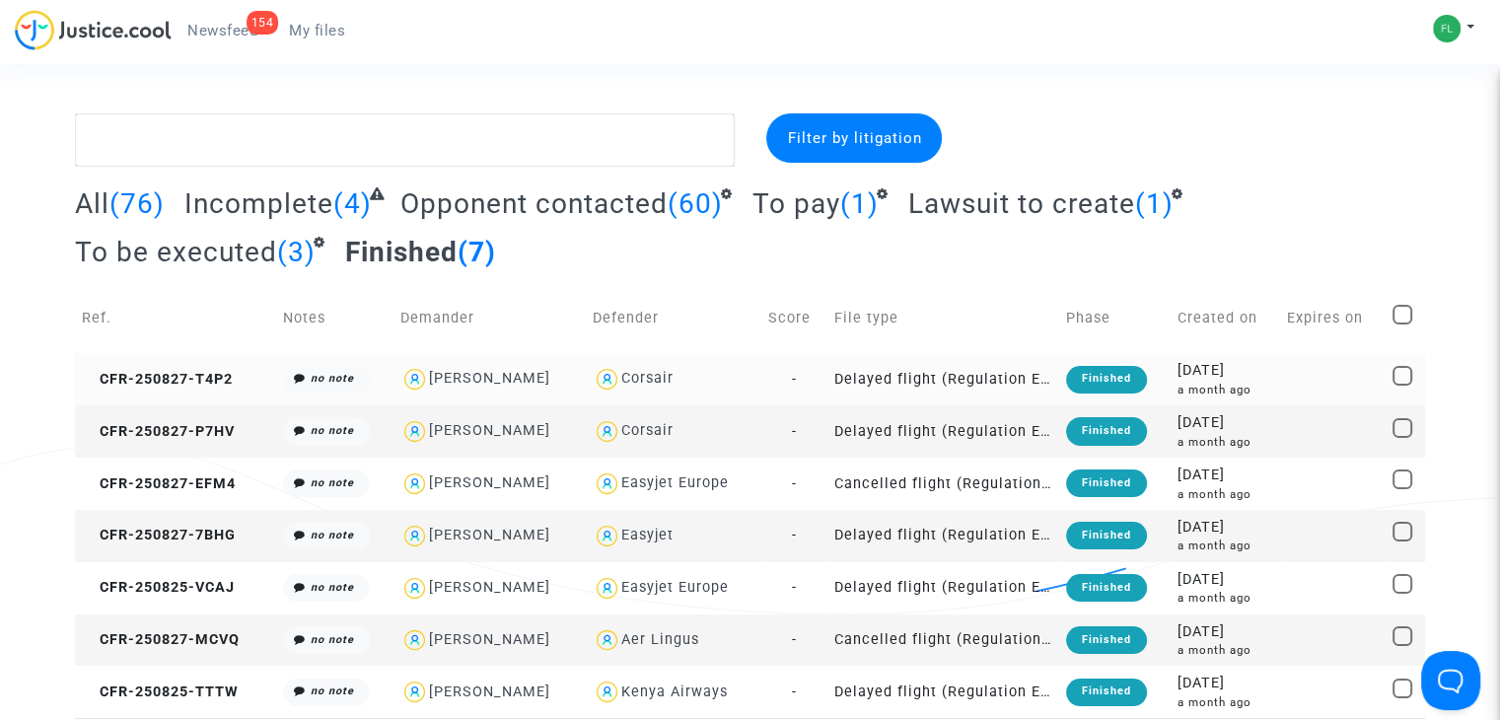
scroll to position [99, 0]
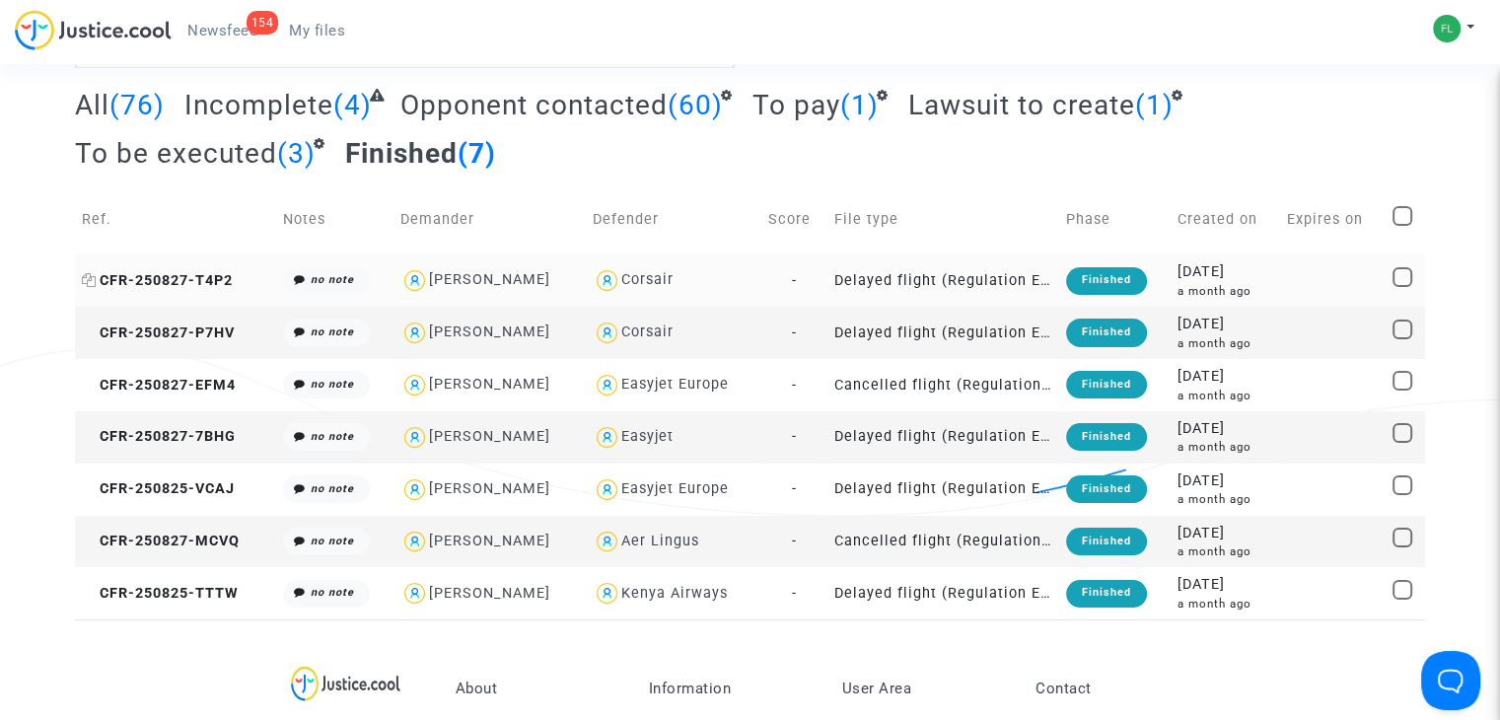
click at [181, 279] on span "CFR-250827-T4P2" at bounding box center [157, 280] width 151 height 17
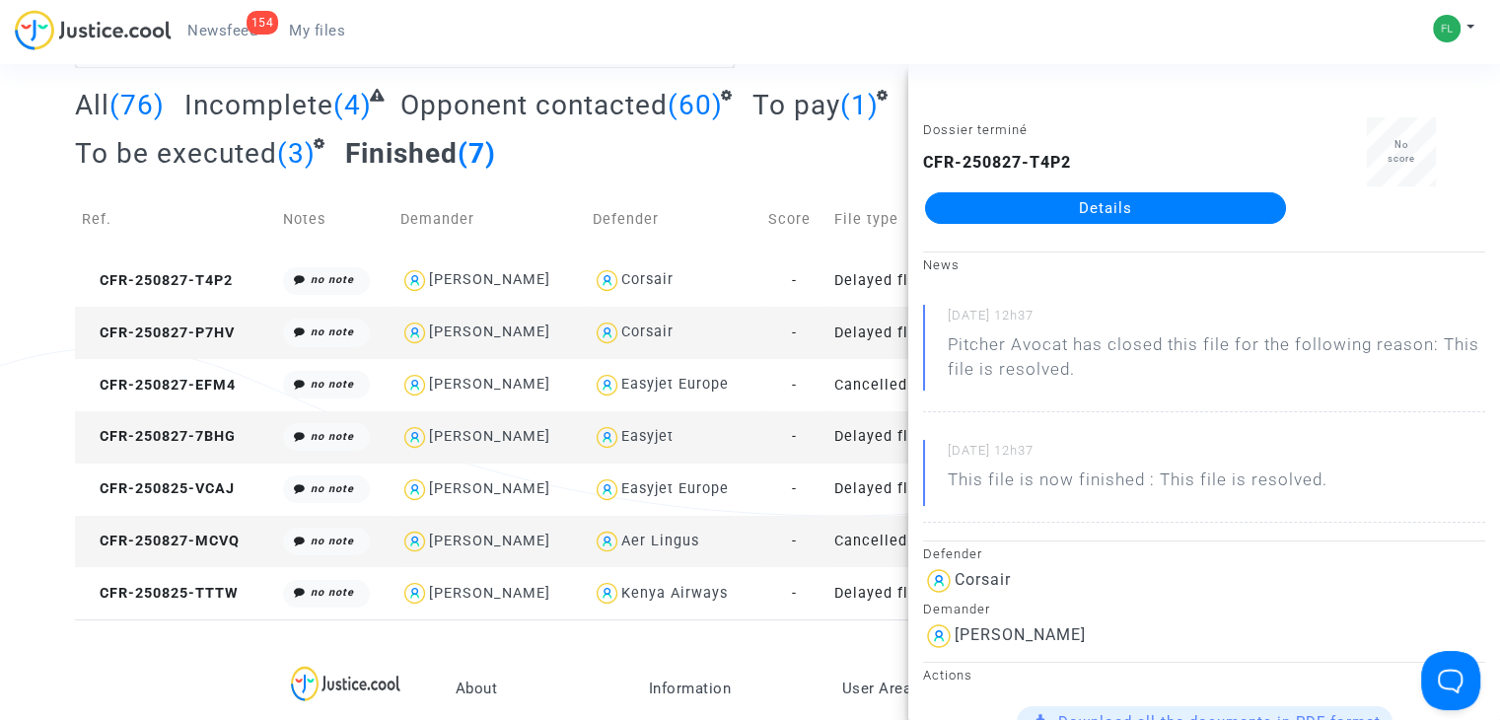
click at [36, 313] on div "Filter by litigation All (76) Incomplete (4) Opponent contacted (60) To pay (1)…" at bounding box center [750, 317] width 1500 height 605
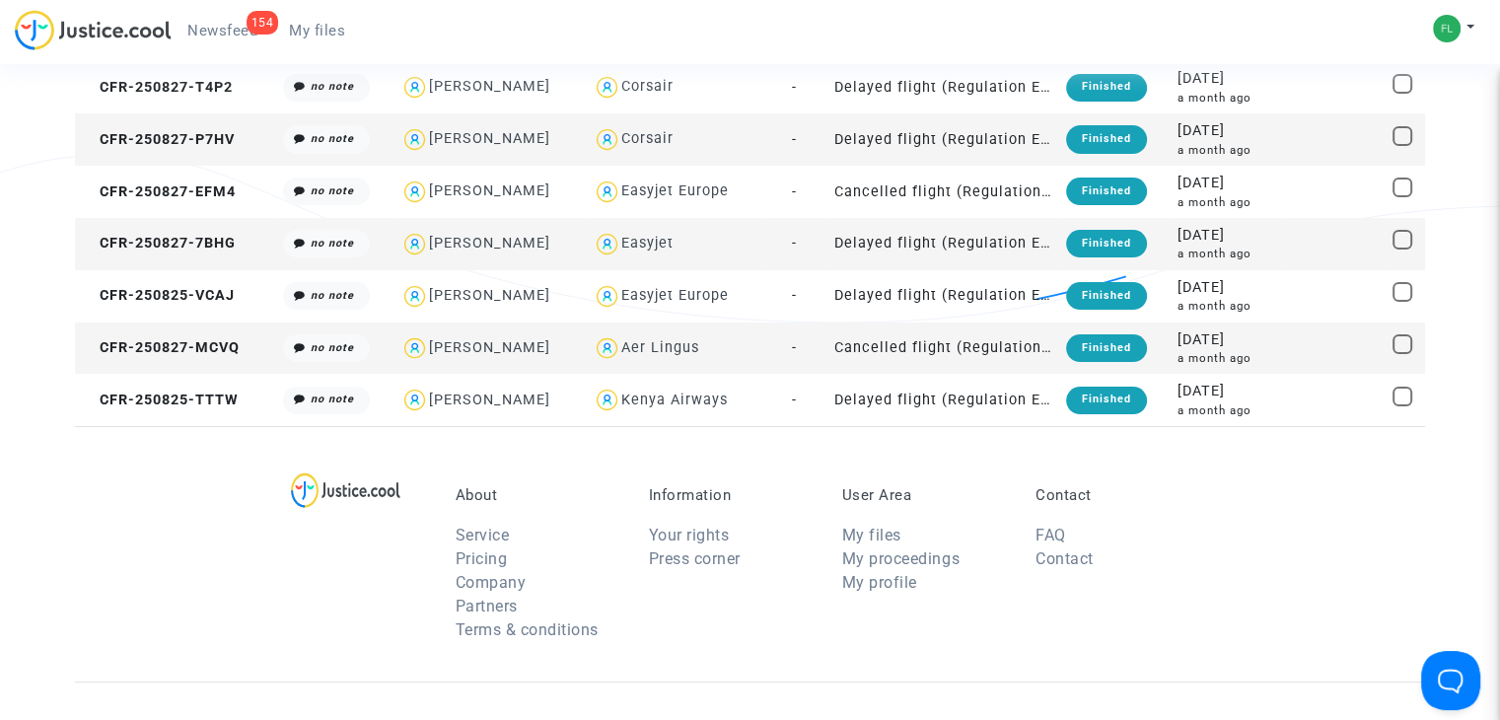
scroll to position [296, 0]
